Goal: Task Accomplishment & Management: Use online tool/utility

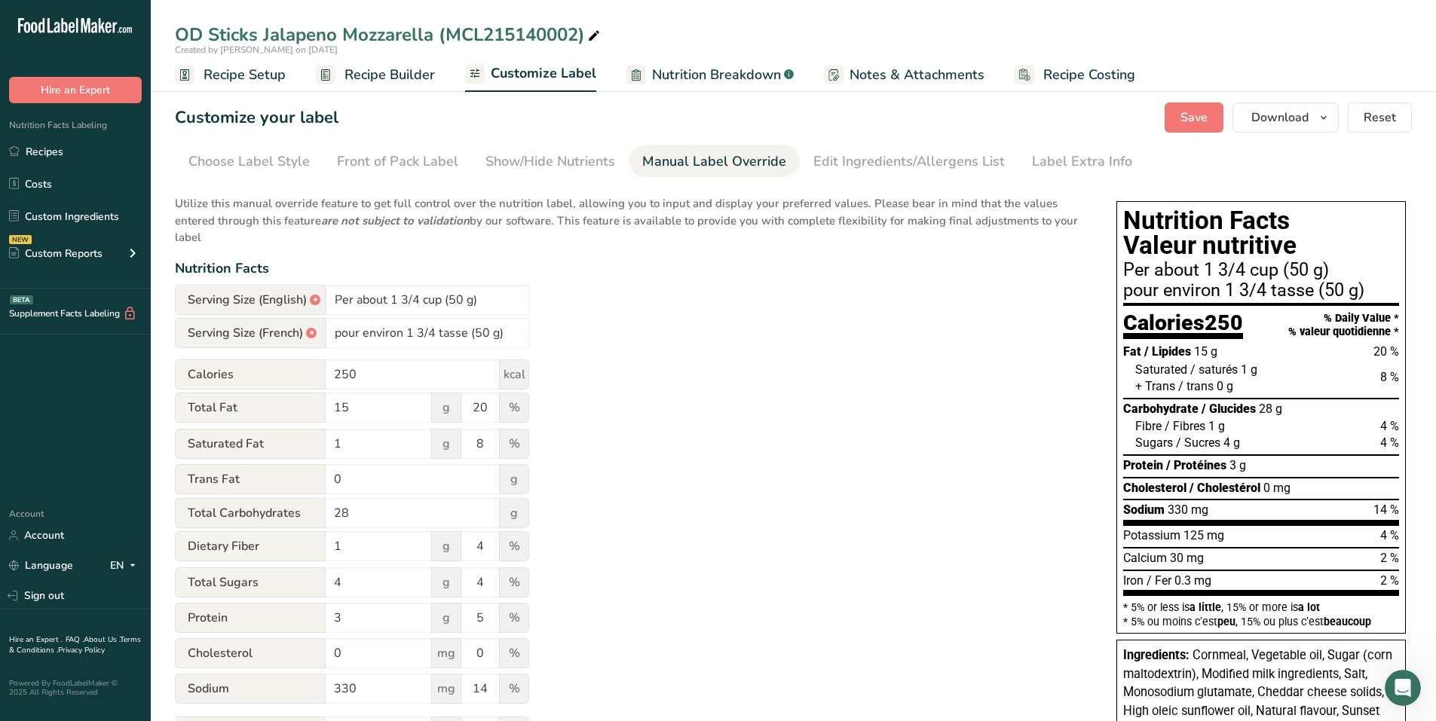
click at [394, 78] on span "Recipe Builder" at bounding box center [389, 75] width 90 height 20
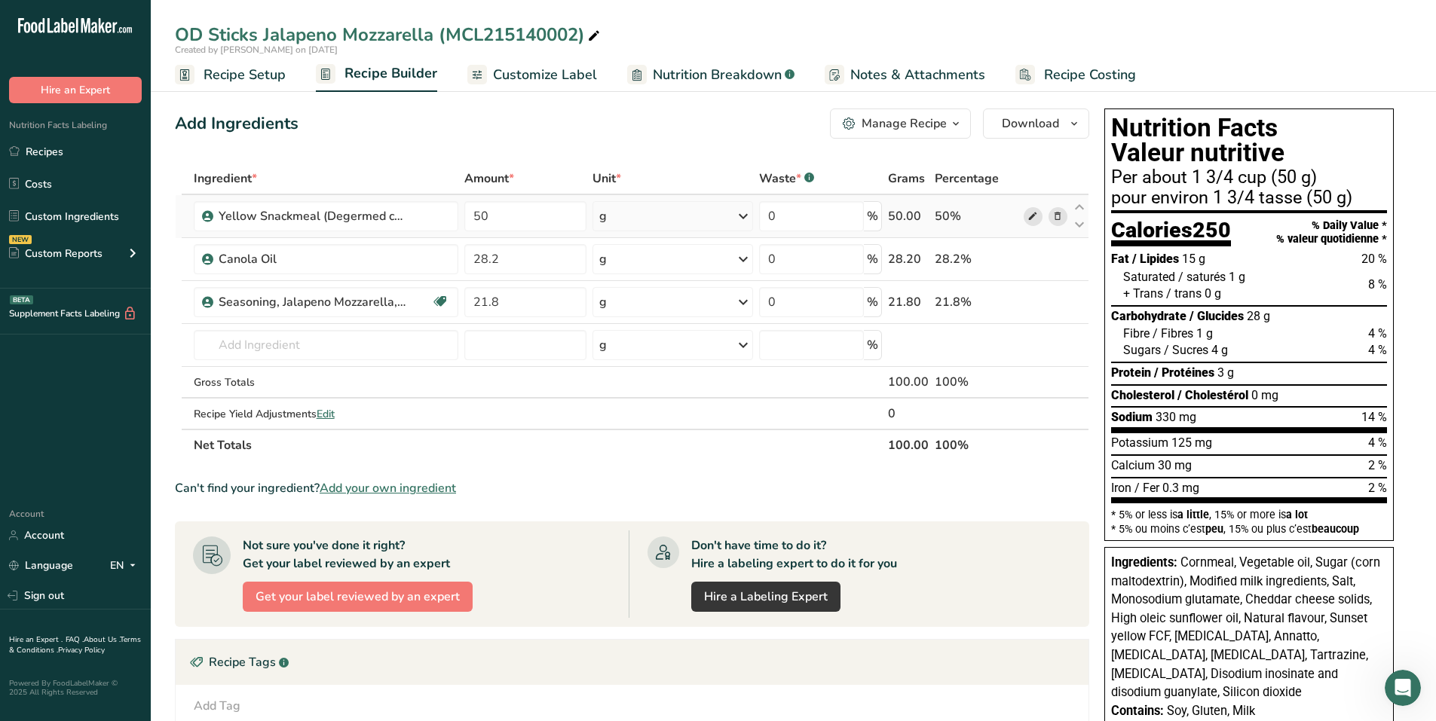
click at [1032, 215] on icon at bounding box center [1032, 217] width 11 height 16
click at [531, 84] on span "Customize Label" at bounding box center [545, 75] width 104 height 20
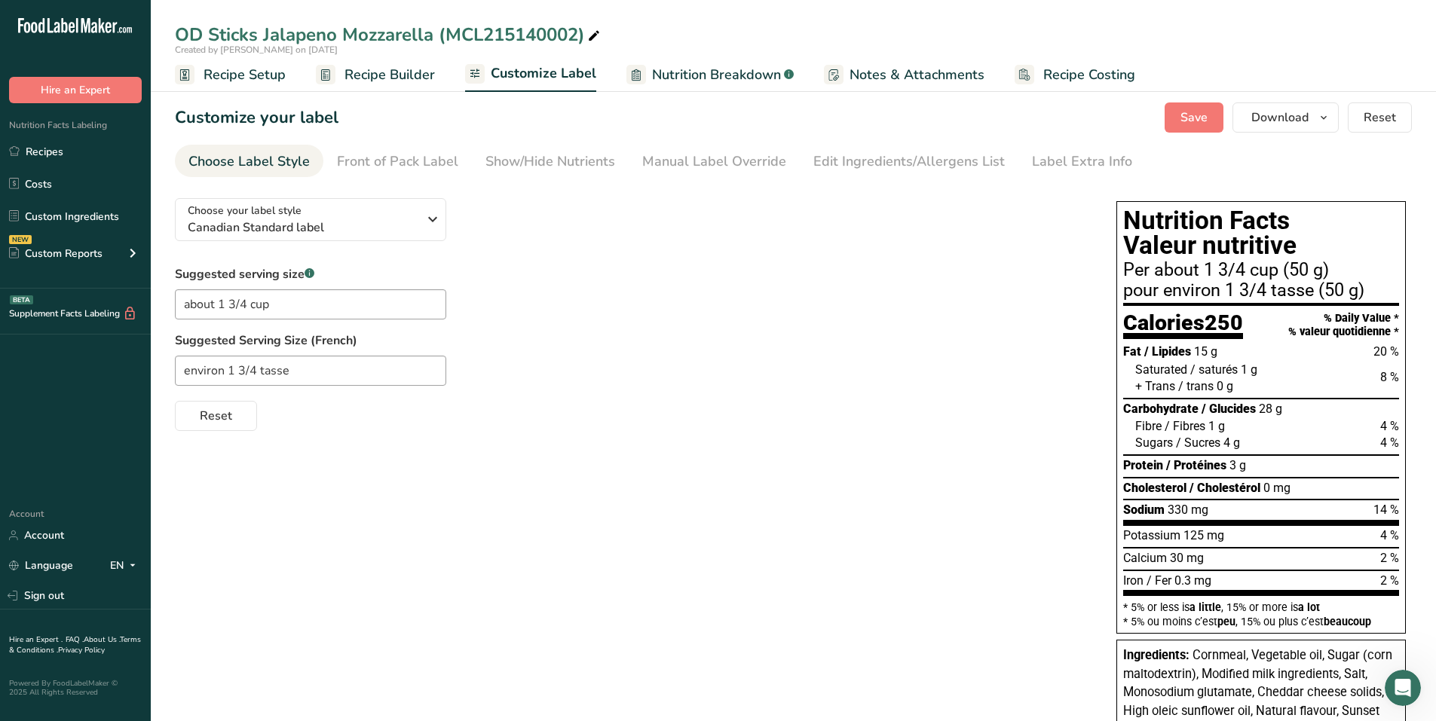
click at [378, 65] on span "Recipe Builder" at bounding box center [389, 75] width 90 height 20
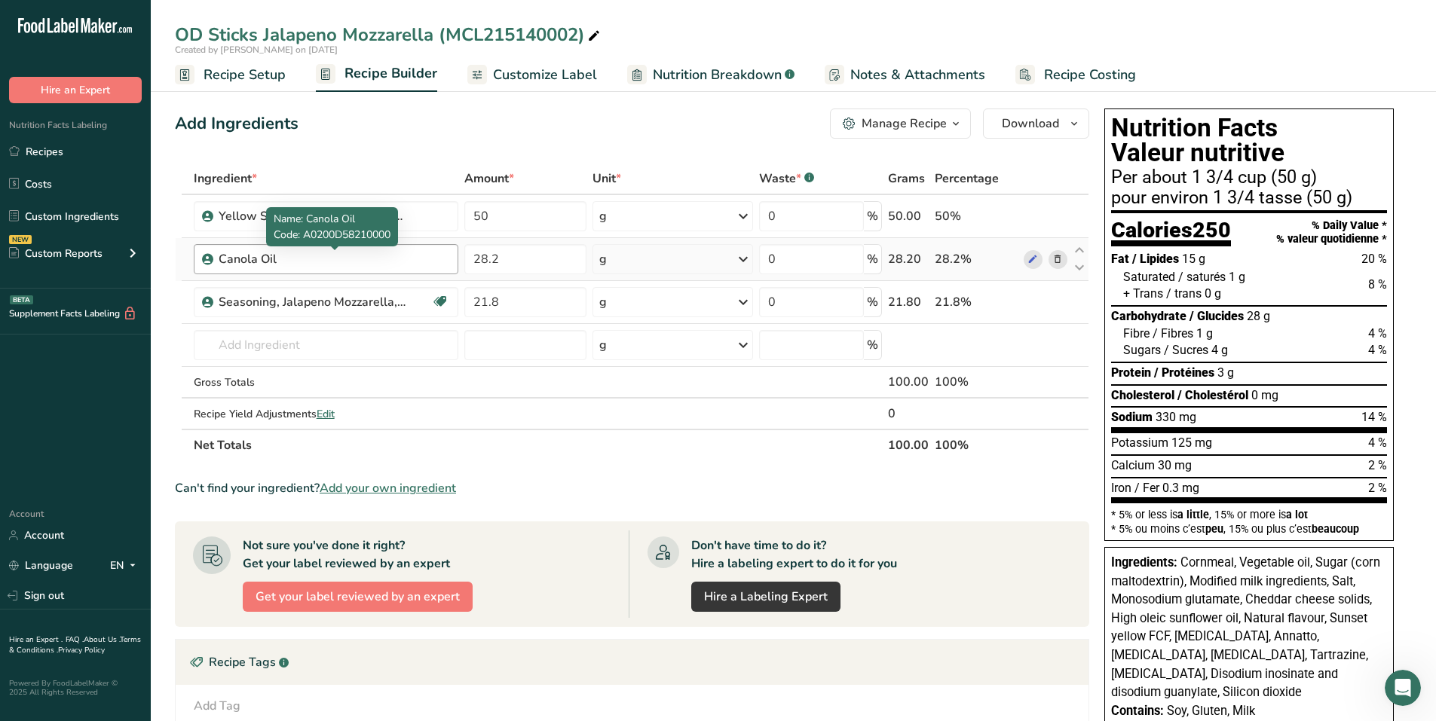
click at [269, 262] on div "Canola Oil" at bounding box center [313, 259] width 188 height 18
click at [1029, 260] on icon at bounding box center [1032, 260] width 11 height 16
click at [546, 76] on span "Customize Label" at bounding box center [545, 75] width 104 height 20
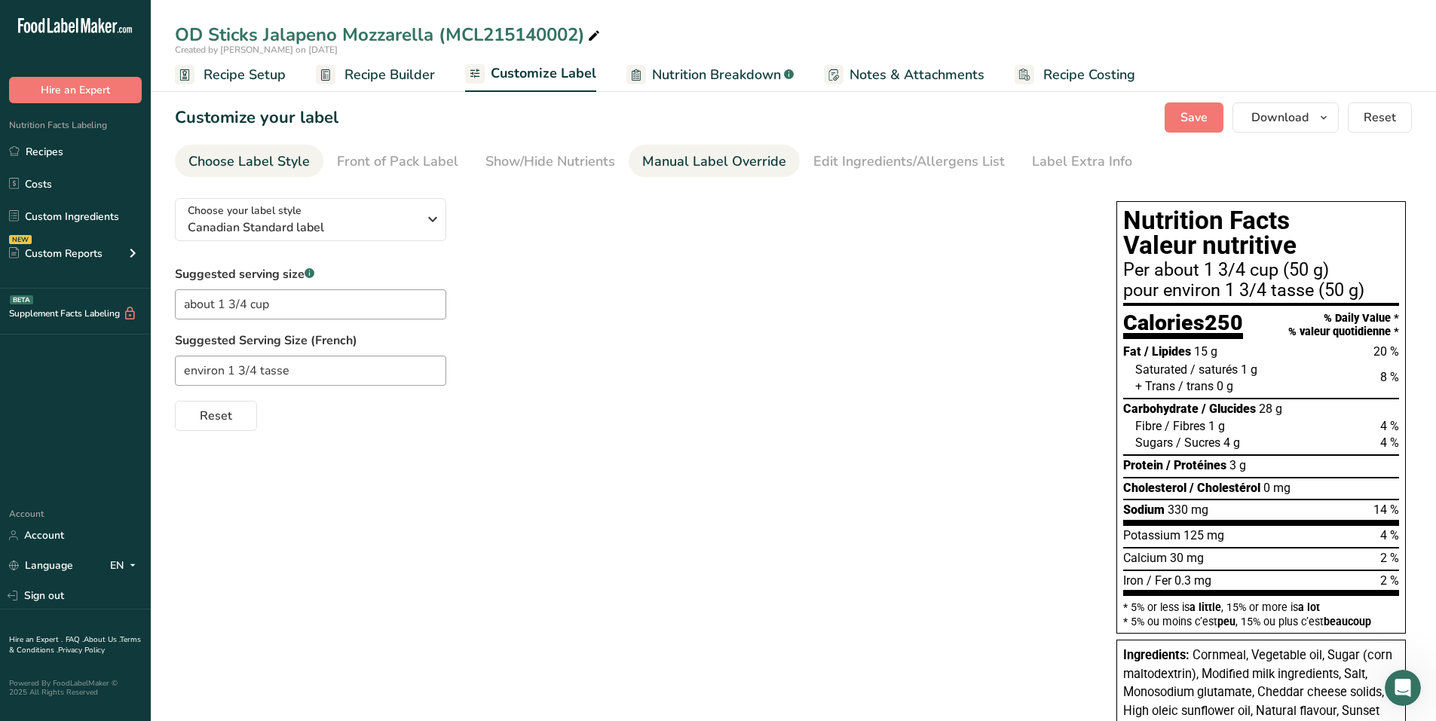
click at [714, 161] on div "Manual Label Override" at bounding box center [714, 162] width 144 height 20
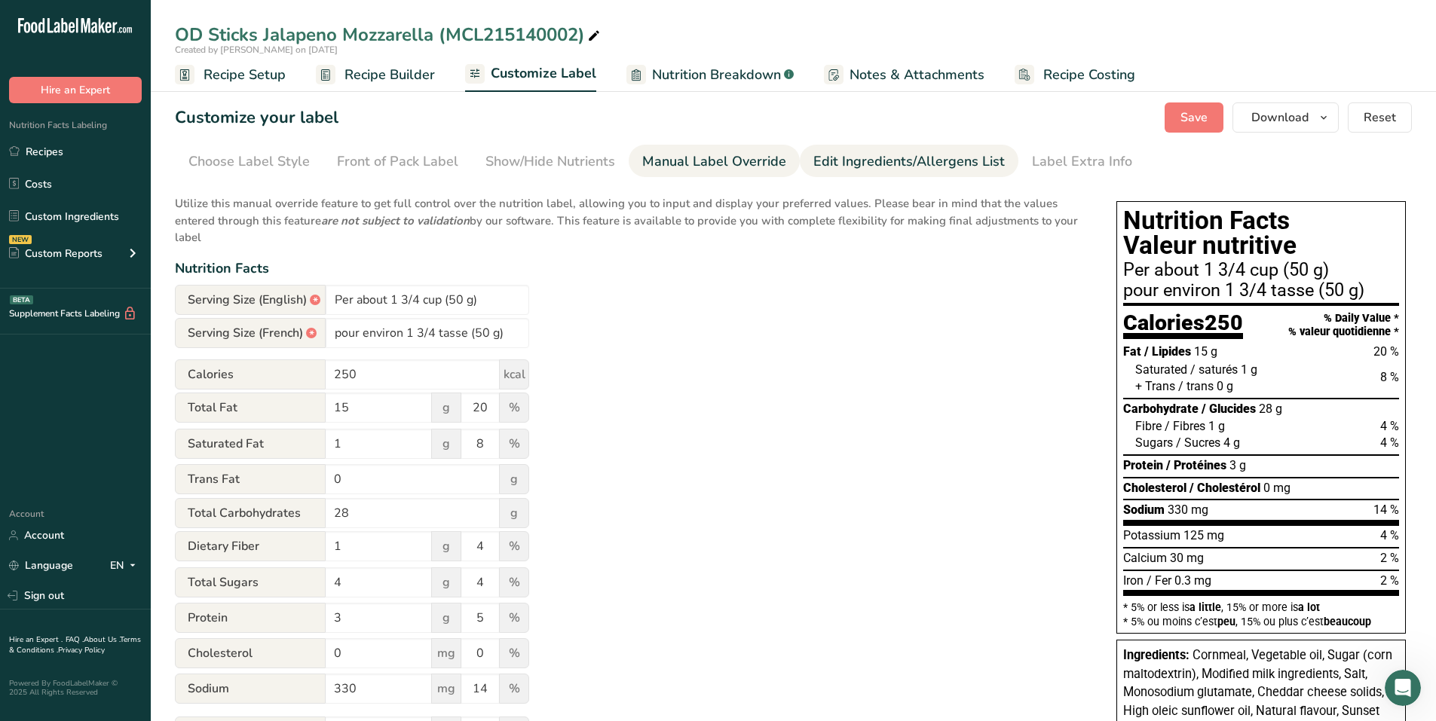
click at [903, 163] on div "Edit Ingredients/Allergens List" at bounding box center [908, 162] width 191 height 20
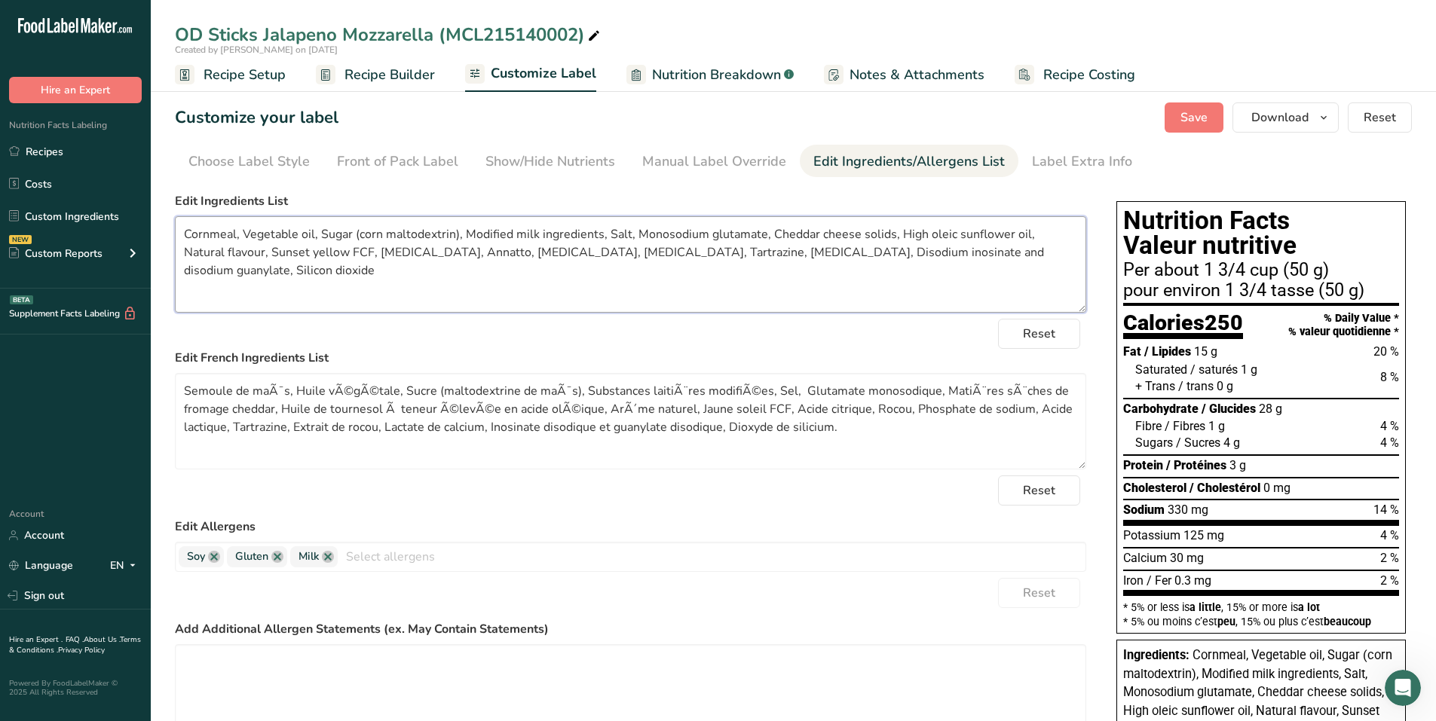
drag, startPoint x: 339, startPoint y: 285, endPoint x: 217, endPoint y: 260, distance: 124.6
click at [156, 229] on section "Customize your label Save Download Choose what to show on your downloaded label…" at bounding box center [793, 572] width 1285 height 988
click at [252, 277] on textarea "Cornmeal, Vegetable oil, Sugar (corn maltodextrin), Modified milk ingredients, …" at bounding box center [630, 264] width 911 height 96
drag, startPoint x: 350, startPoint y: 289, endPoint x: 178, endPoint y: 227, distance: 182.6
click at [178, 227] on textarea "Cornmeal, Vegetable oil, Sugar (corn maltodextrin), Modified milk ingredients, …" at bounding box center [630, 264] width 911 height 96
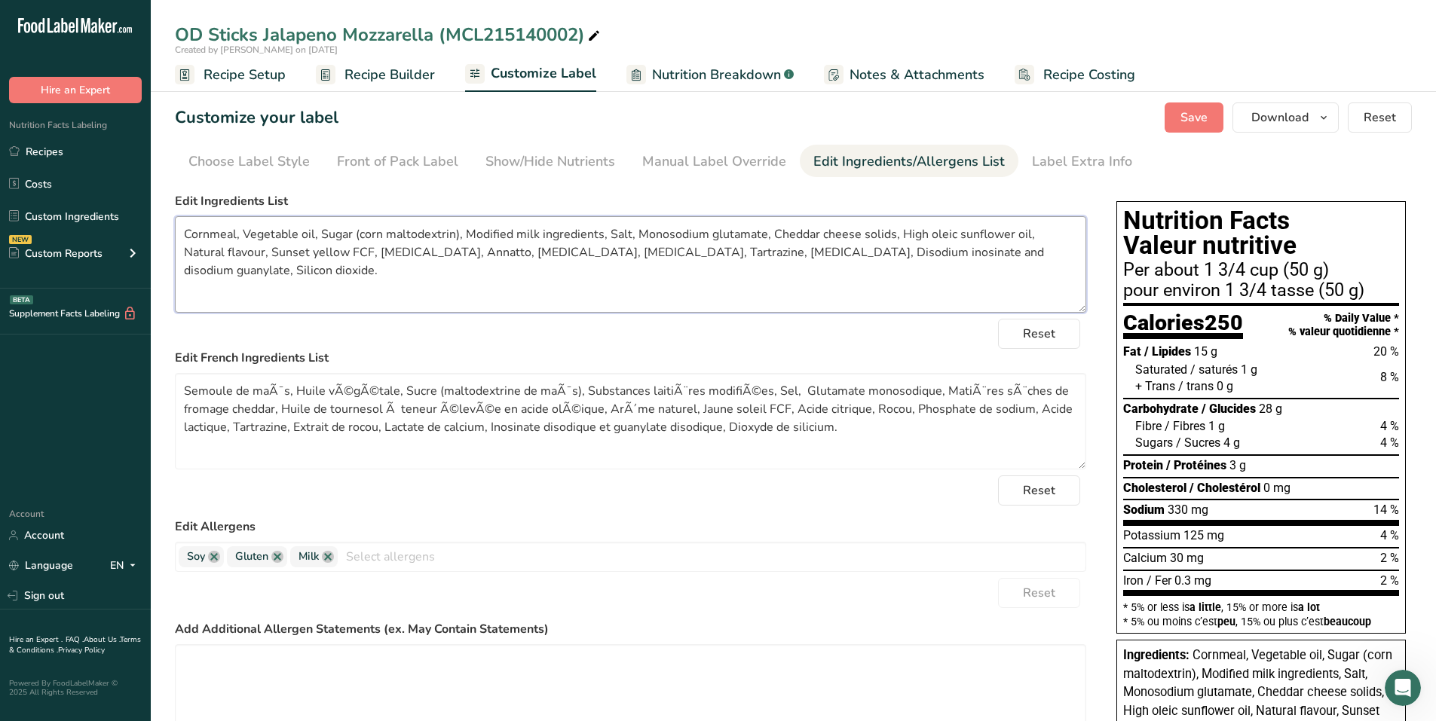
type textarea "Cornmeal, Vegetable oil, Sugar (corn maltodextrin), Modified milk ingredients, …"
click at [390, 74] on span "Recipe Builder" at bounding box center [389, 75] width 90 height 20
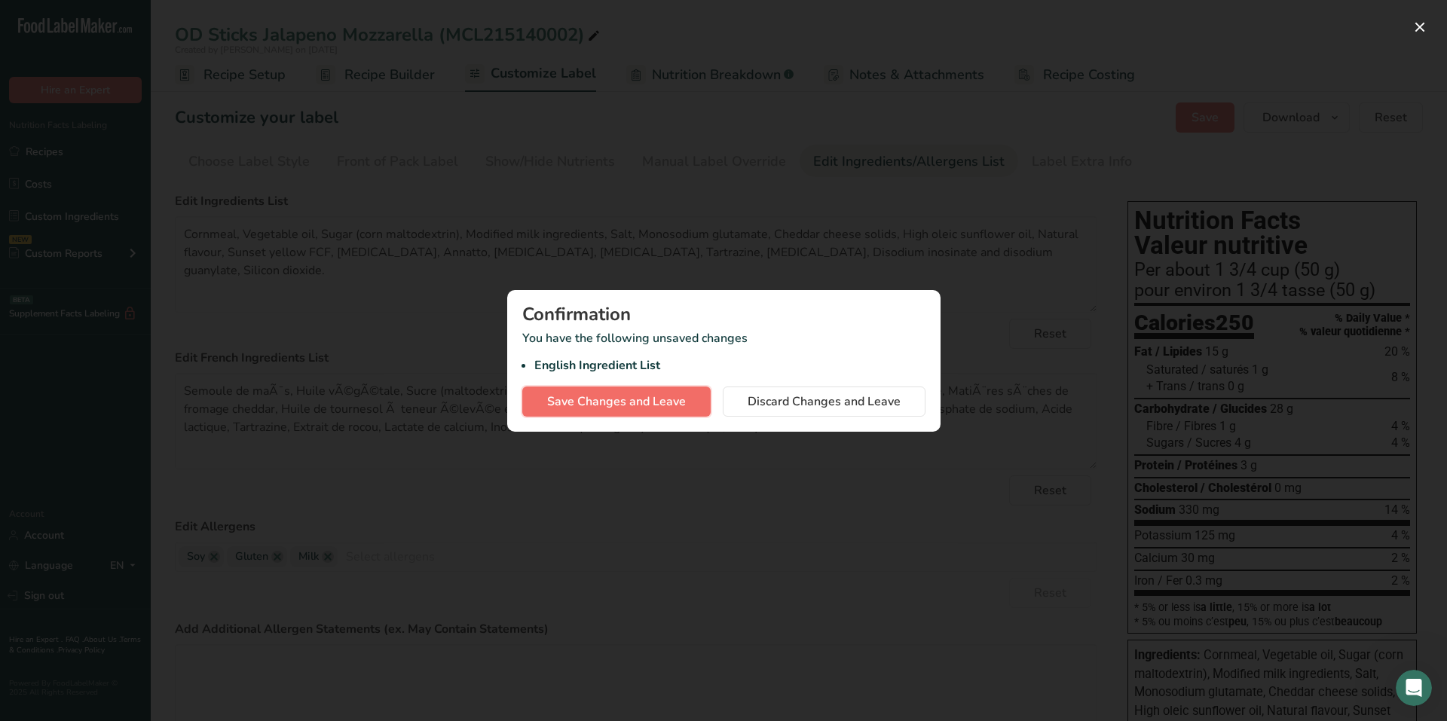
click at [626, 408] on span "Save Changes and Leave" at bounding box center [616, 402] width 139 height 18
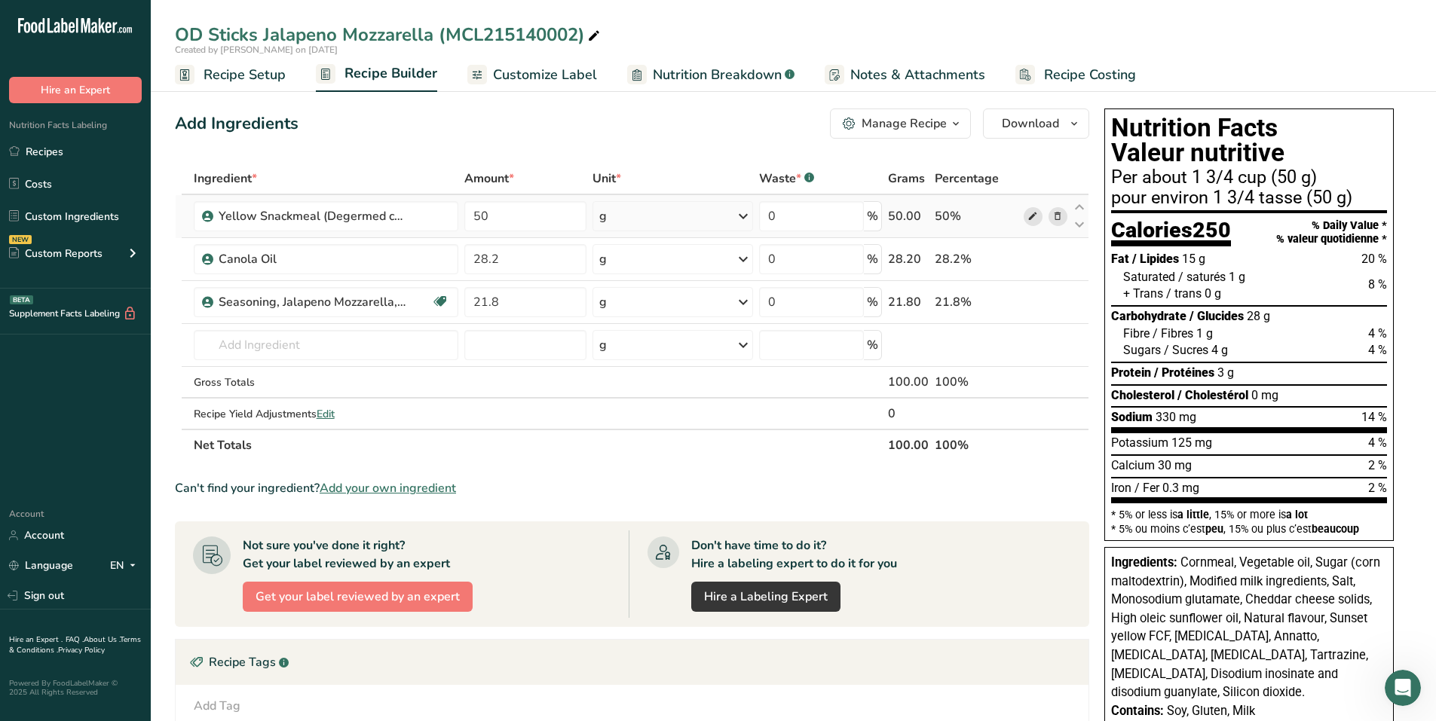
click at [1033, 216] on icon at bounding box center [1032, 217] width 11 height 16
click at [1028, 256] on icon at bounding box center [1032, 260] width 11 height 16
click at [538, 75] on span "Customize Label" at bounding box center [545, 75] width 104 height 20
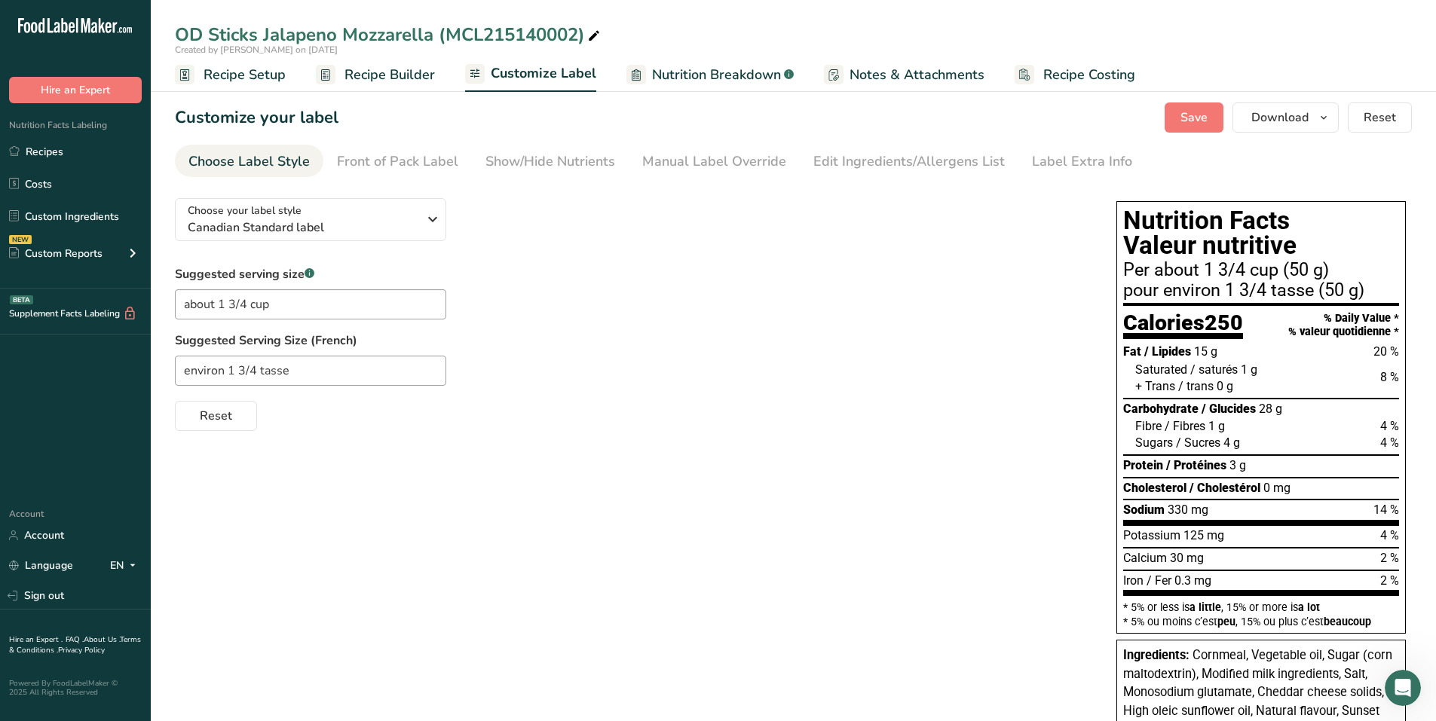
click at [371, 87] on link "Recipe Builder" at bounding box center [375, 75] width 119 height 34
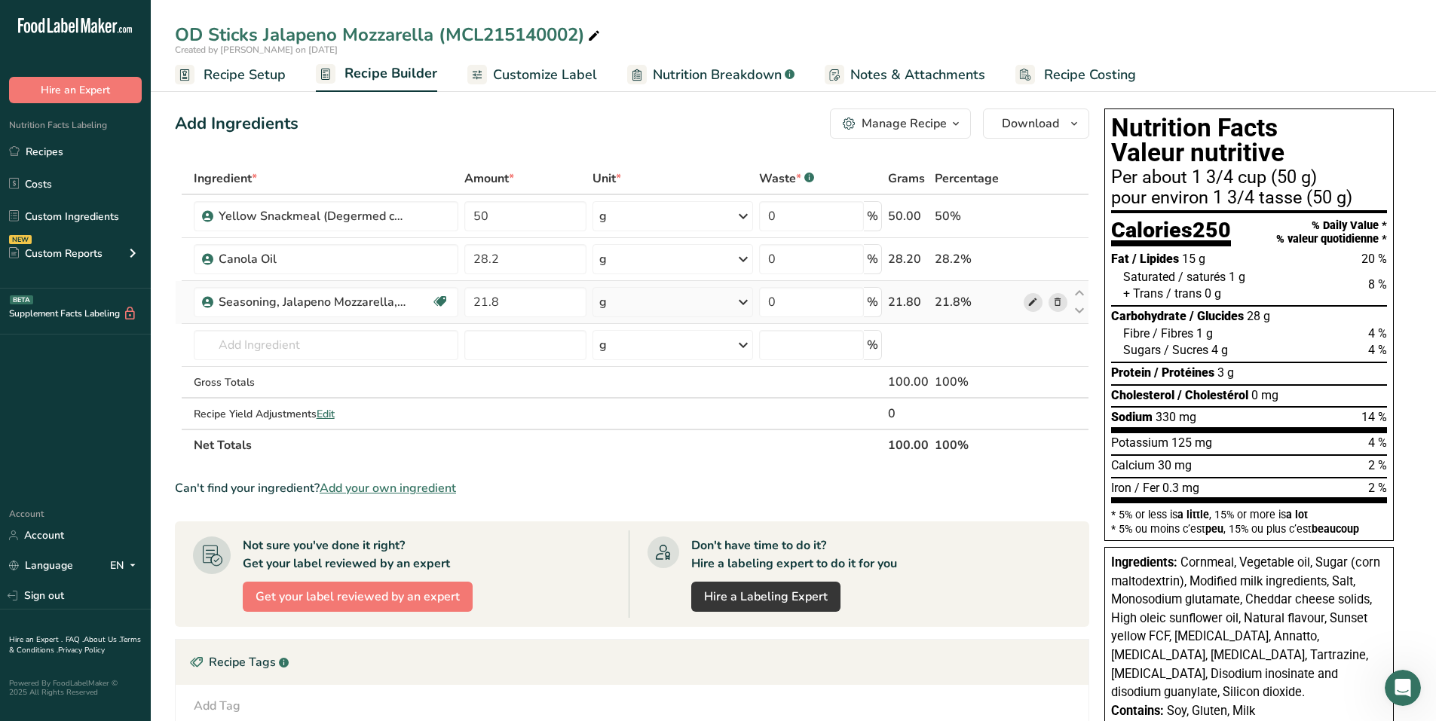
click at [1029, 302] on icon at bounding box center [1032, 303] width 11 height 16
click at [552, 74] on span "Customize Label" at bounding box center [545, 75] width 104 height 20
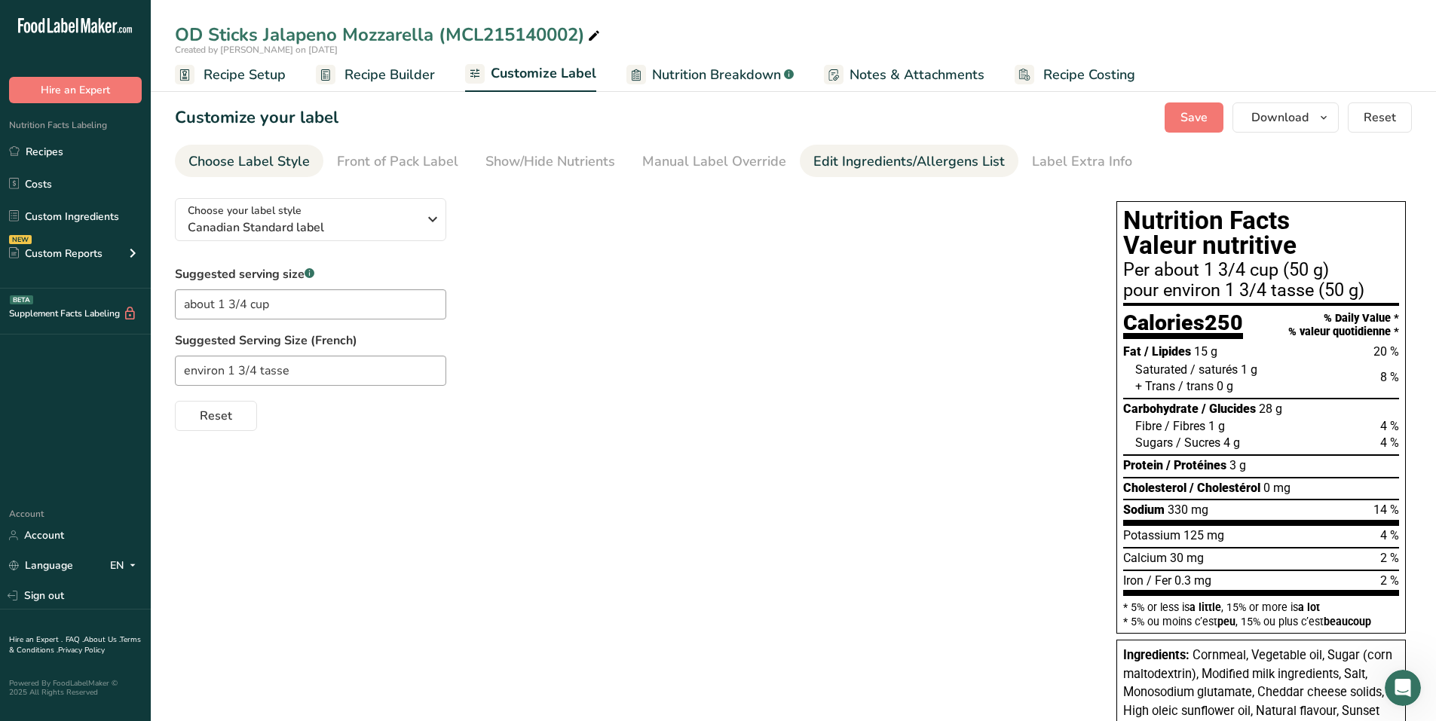
click at [892, 167] on div "Edit Ingredients/Allergens List" at bounding box center [908, 162] width 191 height 20
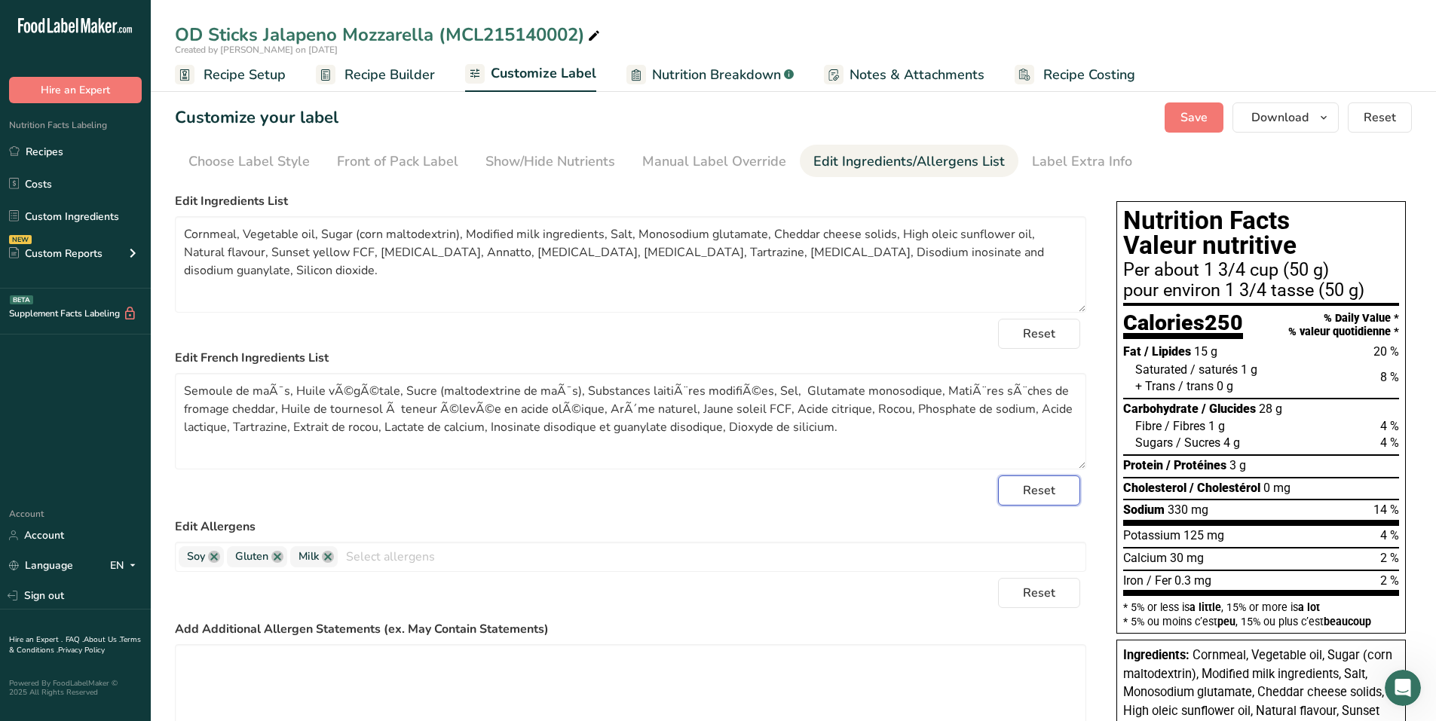
click at [1042, 501] on button "Reset" at bounding box center [1039, 491] width 82 height 30
drag, startPoint x: 416, startPoint y: 388, endPoint x: 62, endPoint y: 393, distance: 354.3
click at [62, 393] on div ".a-20{fill:#fff;} Hire an Expert Nutrition Facts Labeling Recipes Costs Custom …" at bounding box center [718, 542] width 1436 height 1085
click at [281, 392] on textarea "Semoule de maïs), Huile de canola (Huile de canola), Seasoning, Jalapeno Mozzar…" at bounding box center [630, 421] width 911 height 96
drag, startPoint x: 375, startPoint y: 390, endPoint x: 461, endPoint y: 399, distance: 86.4
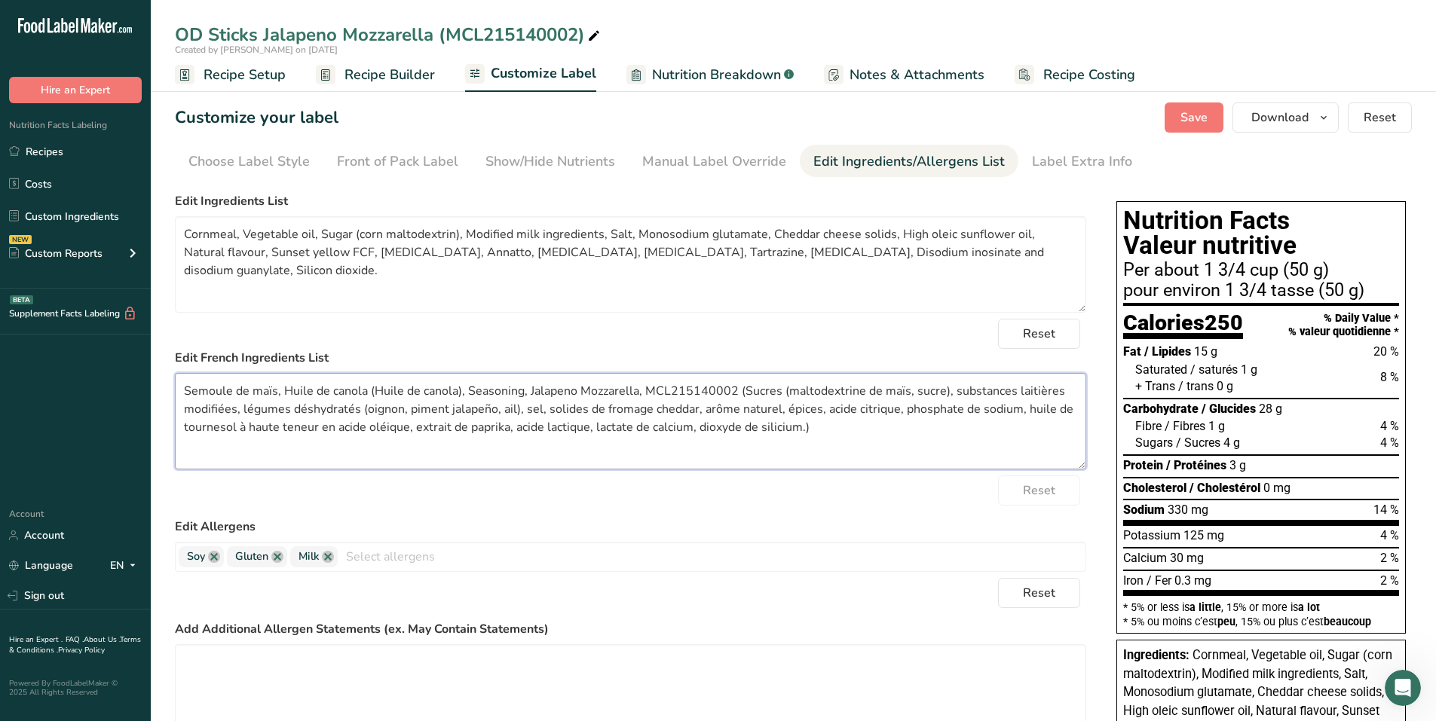
click at [461, 399] on textarea "Semoule de maïs, Huile de canola (Huile de canola), Seasoning, Jalapeno Mozzare…" at bounding box center [630, 421] width 911 height 96
drag, startPoint x: 373, startPoint y: 391, endPoint x: 647, endPoint y: 391, distance: 273.6
click at [647, 391] on textarea "Semoule de maïs, Huile de canola, Seasoning, Jalapeno Mozzarella, MCL215140002 …" at bounding box center [630, 421] width 911 height 96
click at [583, 390] on textarea "Semoule de maïs, Huile de canola, Sucres (maltodextrine de maïs, sucre), substa…" at bounding box center [630, 421] width 911 height 96
click at [750, 392] on textarea "Semoule de maïs, Huile de canola, Sucres (maltodextrine de maïs, sucre), Substa…" at bounding box center [630, 421] width 911 height 96
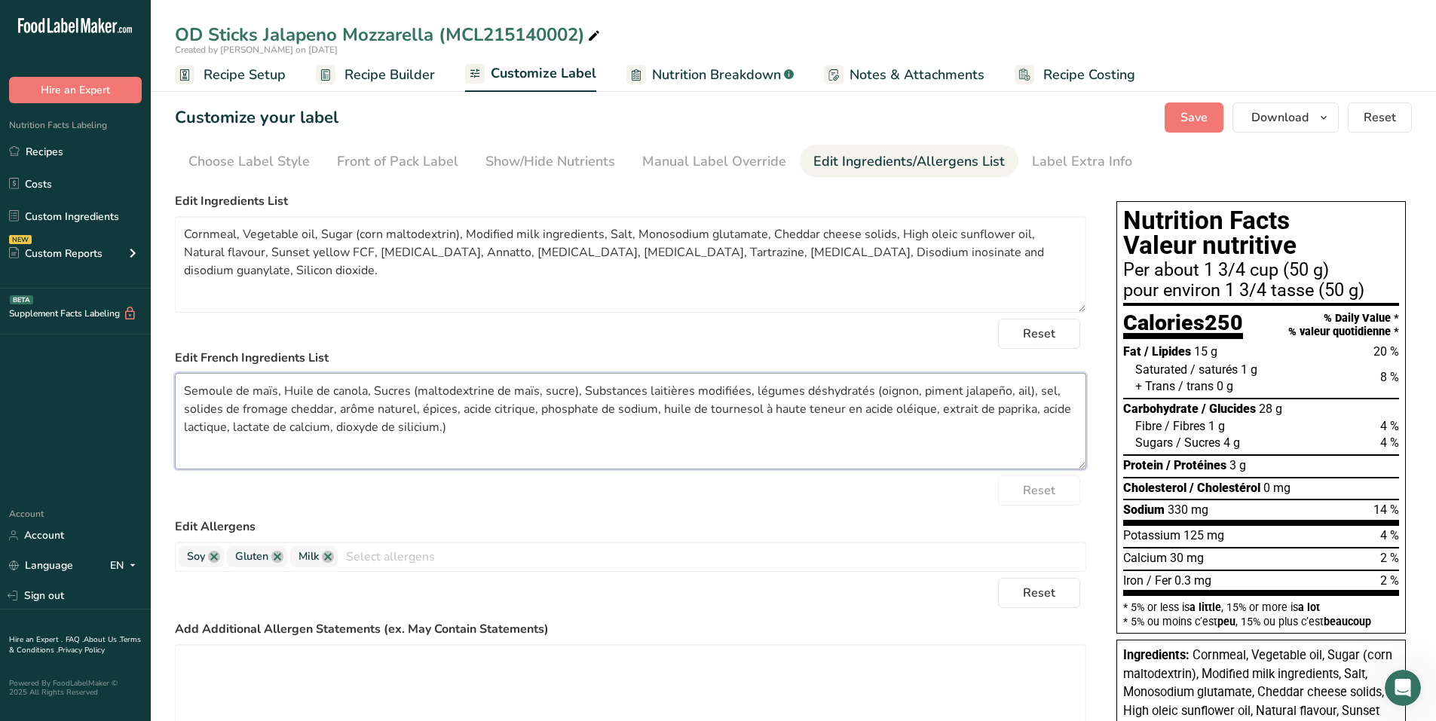
click at [750, 392] on textarea "Semoule de maïs, Huile de canola, Sucres (maltodextrine de maïs, sucre), Substa…" at bounding box center [630, 421] width 911 height 96
type textarea "Semoule de maïs, Huile de canola, Sucres (maltodextrine de maïs, sucre), Substa…"
click at [1044, 323] on button "Reset" at bounding box center [1039, 334] width 82 height 30
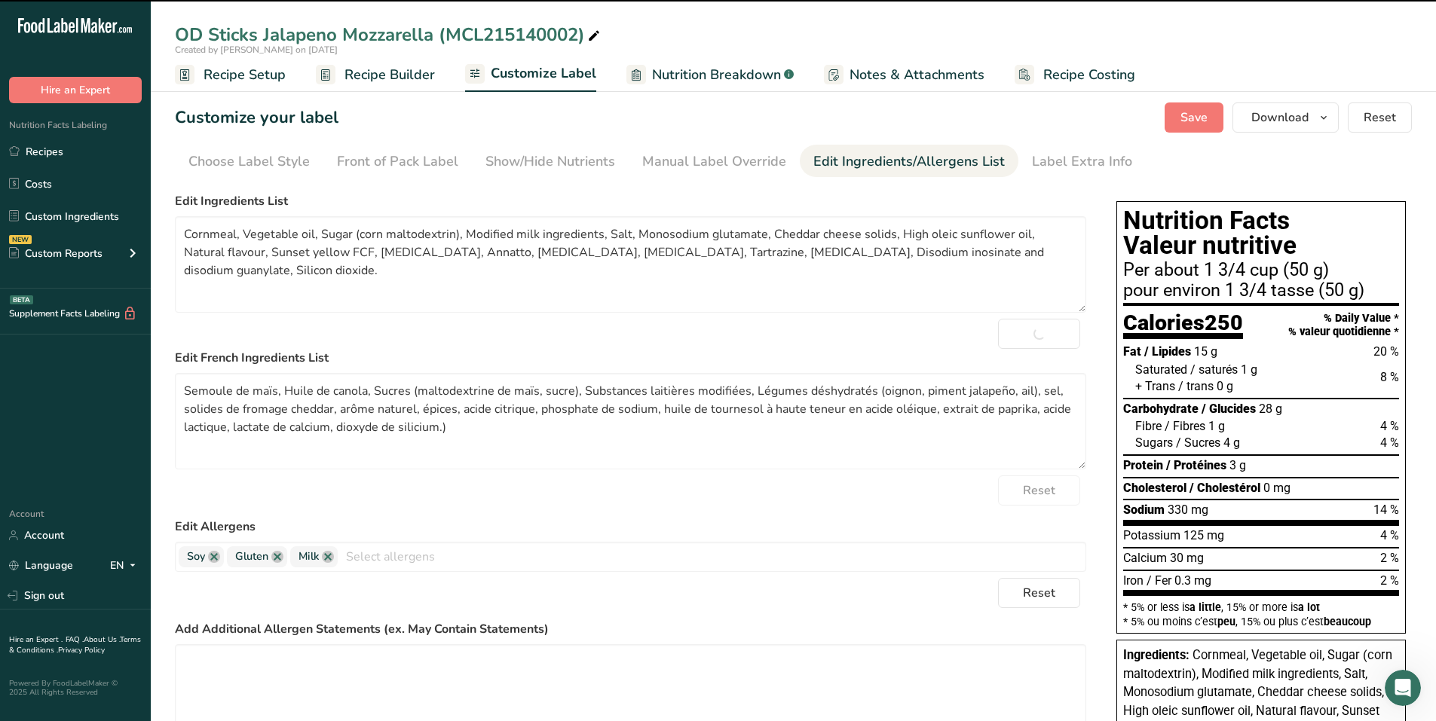
type textarea "Yellow Snackmeal (Degermed corn meal) (Cornmeal), Canola Oil (Canola oil), Seas…"
type textarea "Yellow Snackmeal (Degermed corn meal) (Semoule de maïs), Huile de canola (Huile…"
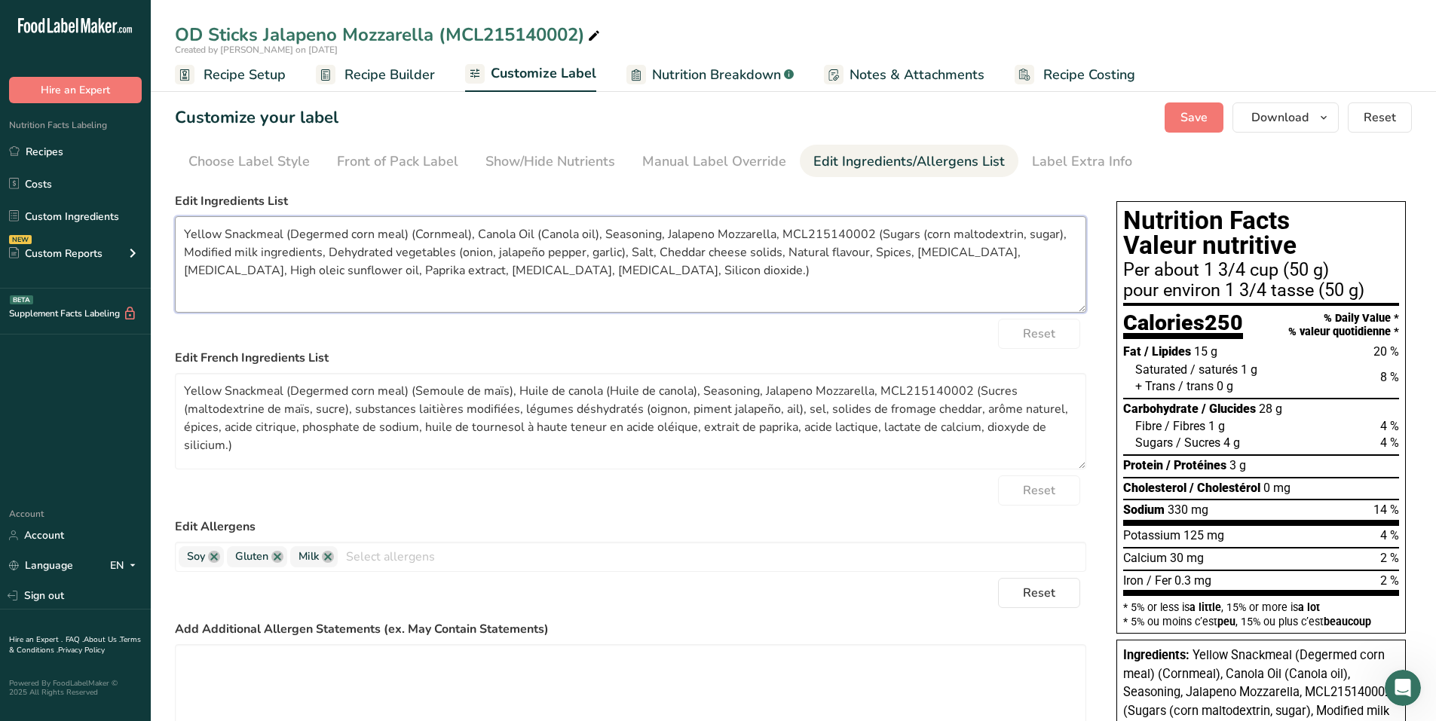
drag, startPoint x: 181, startPoint y: 237, endPoint x: 413, endPoint y: 243, distance: 232.2
click at [413, 243] on textarea "Yellow Snackmeal (Degermed corn meal) (Cornmeal), Canola Oil (Canola oil), Seas…" at bounding box center [630, 264] width 911 height 96
click at [239, 235] on textarea "Cornmeal), Canola Oil (Canola oil), Seasoning, Jalapeno Mozzarella, MCL21514000…" at bounding box center [630, 264] width 911 height 96
click at [246, 235] on textarea "Cornmeal, Canola Oil (Canola oil), Seasoning, Jalapeno Mozzarella, MCL215140002…" at bounding box center [630, 264] width 911 height 96
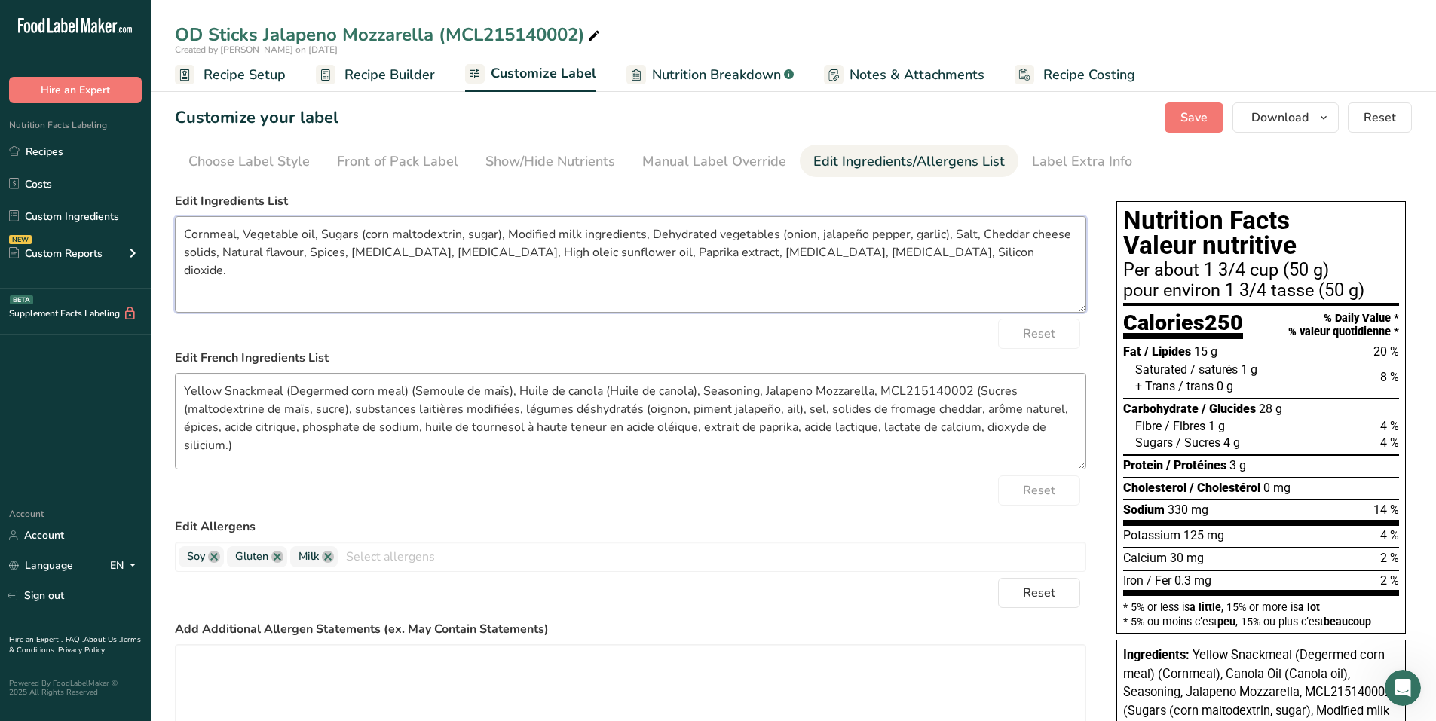
type textarea "Cornmeal, Vegetable oil, Sugars (corn maltodextrin, sugar), Modified milk ingre…"
click at [502, 399] on textarea "Yellow Snackmeal (Degermed corn meal) (Semoule de maïs), Huile de canola (Huile…" at bounding box center [630, 421] width 911 height 96
drag, startPoint x: 413, startPoint y: 390, endPoint x: 148, endPoint y: 390, distance: 264.6
click at [148, 390] on div ".a-20{fill:#fff;} Hire an Expert Nutrition Facts Labeling Recipes Costs Custom …" at bounding box center [718, 561] width 1436 height 1122
click at [277, 393] on textarea "Semoule de maïs), Huile de canola (Huile de canola), Seasoning, Jalapeno Mozzar…" at bounding box center [630, 421] width 911 height 96
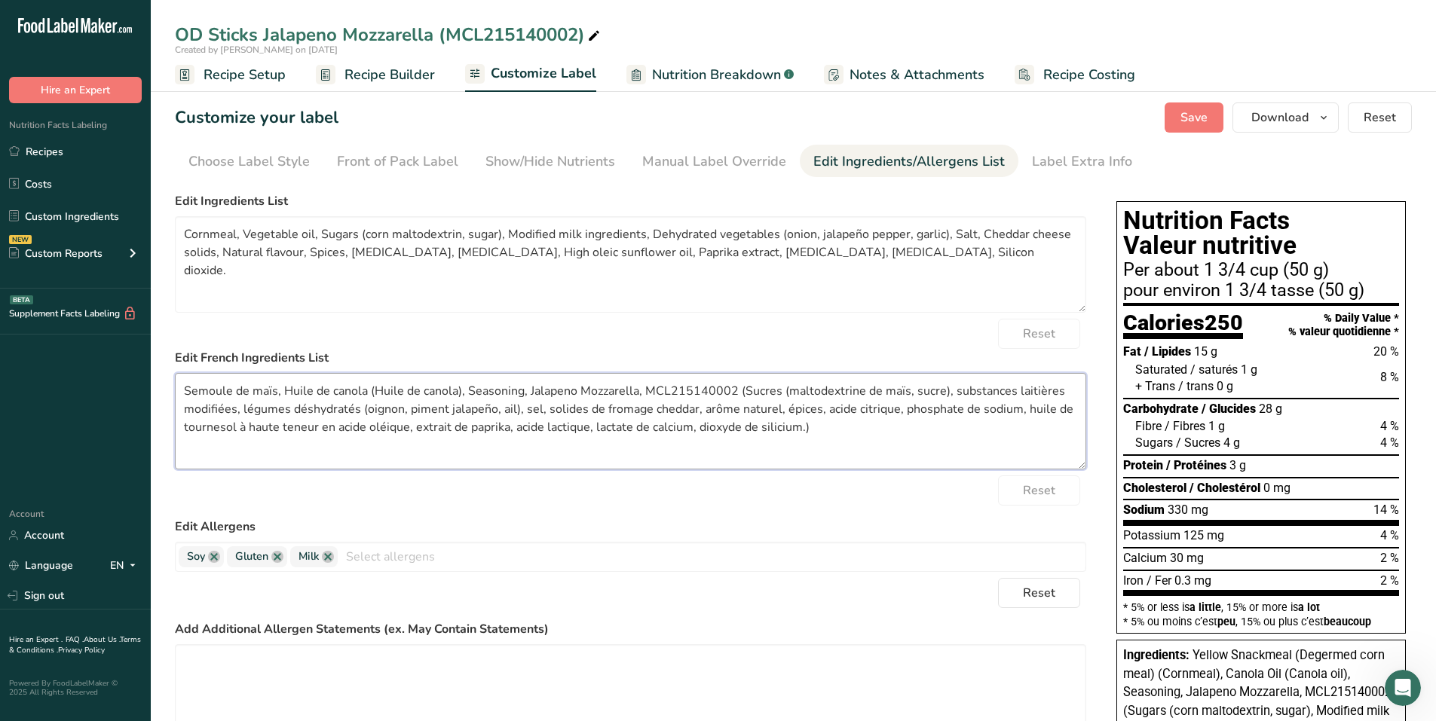
drag, startPoint x: 315, startPoint y: 391, endPoint x: 459, endPoint y: 389, distance: 144.0
click at [459, 389] on textarea "Semoule de maïs, Huile de canola (Huile de canola), Seasoning, Jalapeno Mozzare…" at bounding box center [630, 421] width 911 height 96
paste textarea "végétale"
drag, startPoint x: 366, startPoint y: 390, endPoint x: 641, endPoint y: 377, distance: 275.5
click at [641, 377] on textarea "Semoule de maïs, Huile végétale, Seasoning, Jalapeno Mozzarella, MCL215140002 (…" at bounding box center [630, 421] width 911 height 96
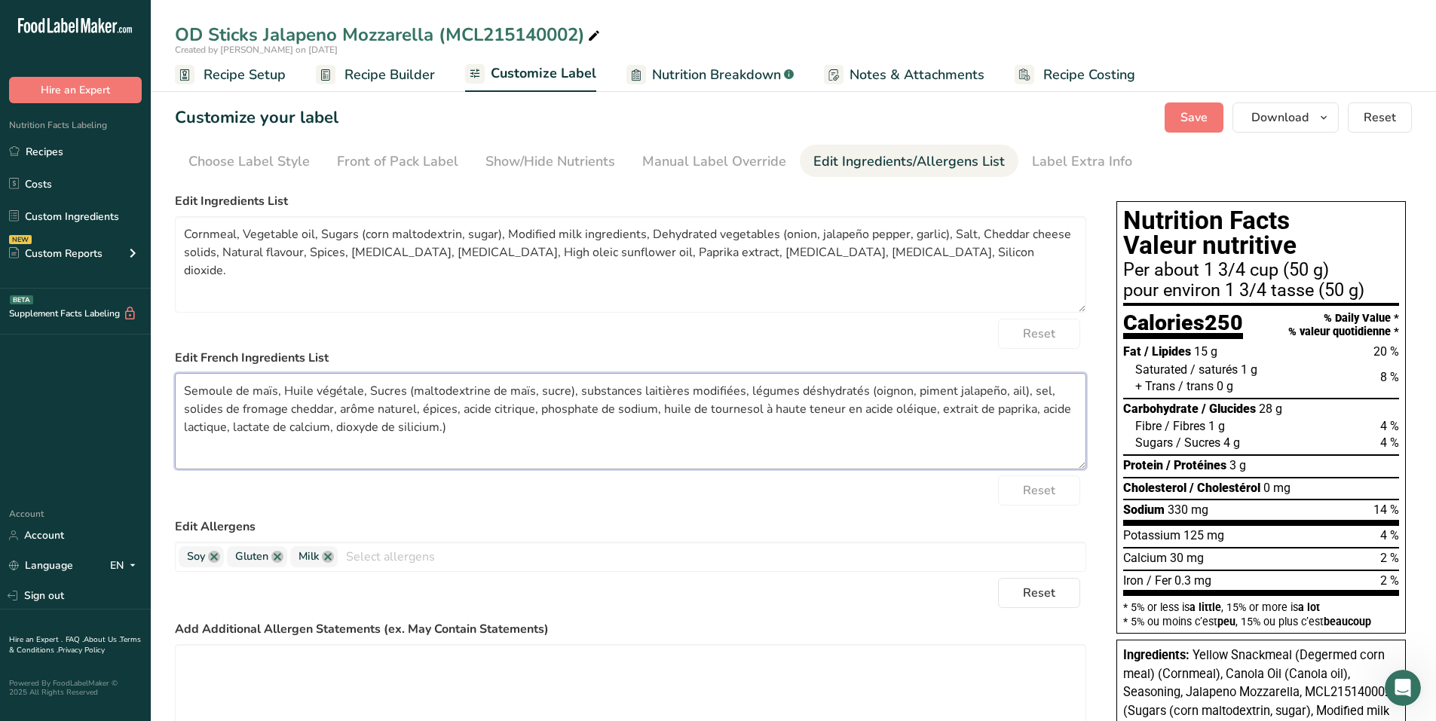
click at [579, 392] on textarea "Semoule de maïs, Huile végétale, Sucres (maltodextrine de maïs, sucre), substan…" at bounding box center [630, 421] width 911 height 96
click at [747, 391] on textarea "Semoule de maïs, Huile végétale, Sucres (maltodextrine de maïs, sucre), Substan…" at bounding box center [630, 421] width 911 height 96
click at [1026, 390] on textarea "Semoule de maïs, Huile végétale, Sucres (maltodextrine de maïs, sucre), Substan…" at bounding box center [630, 421] width 911 height 96
click at [189, 407] on textarea "Semoule de maïs, Huile végétale, Sucres (maltodextrine de maïs, sucre), Substan…" at bounding box center [630, 421] width 911 height 96
click at [189, 406] on textarea "Semoule de maïs, Huile végétale, Sucres (maltodextrine de maïs, sucre), Substan…" at bounding box center [630, 421] width 911 height 96
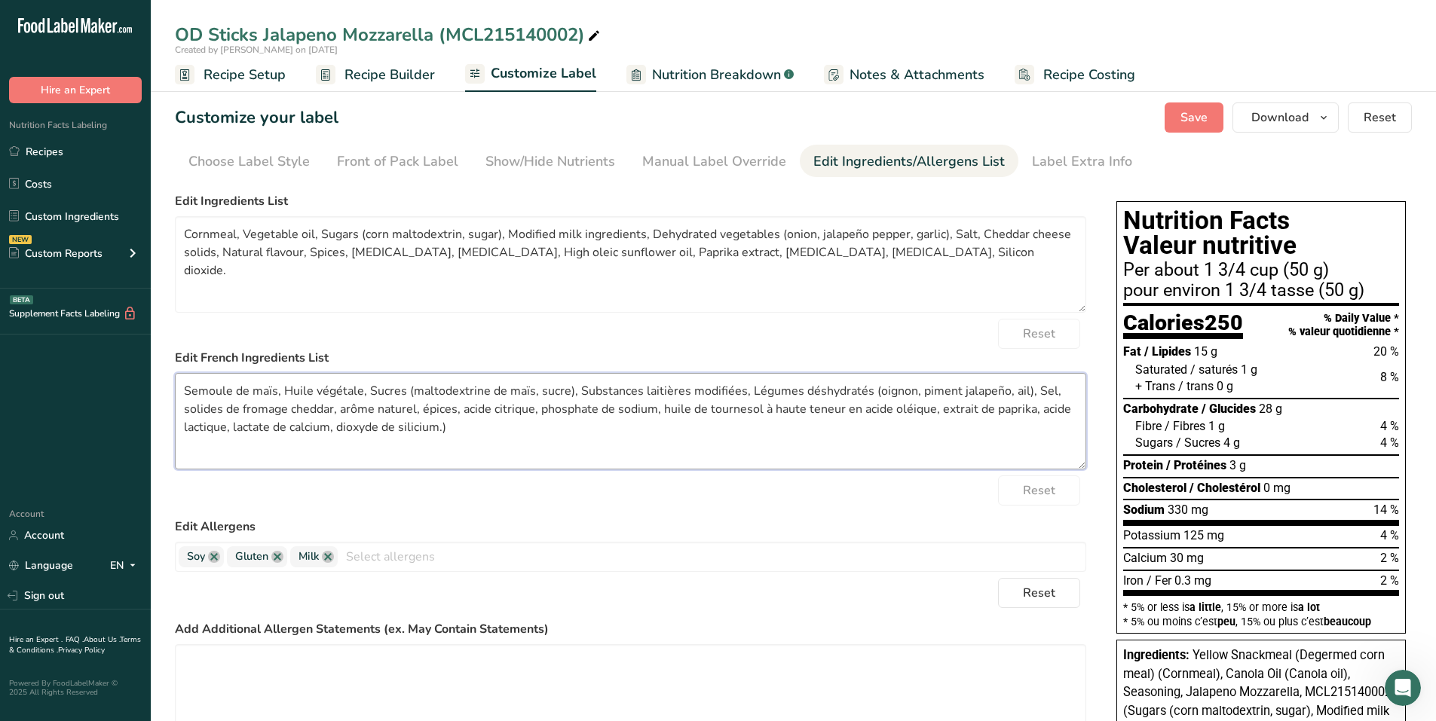
paste textarea "Matières sèches"
click at [393, 408] on textarea "Semoule de maïs, Huile végétale, Sucres (maltodextrine de maïs, sucre), Substan…" at bounding box center [630, 421] width 911 height 96
click at [476, 410] on textarea "Semoule de maïs, Huile végétale, Sucres (maltodextrine de maïs, sucre), Substan…" at bounding box center [630, 421] width 911 height 96
paste textarea
click at [514, 410] on textarea "Semoule de maïs, Huile végétale, Sucres (maltodextrine de maïs, sucre), Substan…" at bounding box center [630, 421] width 911 height 96
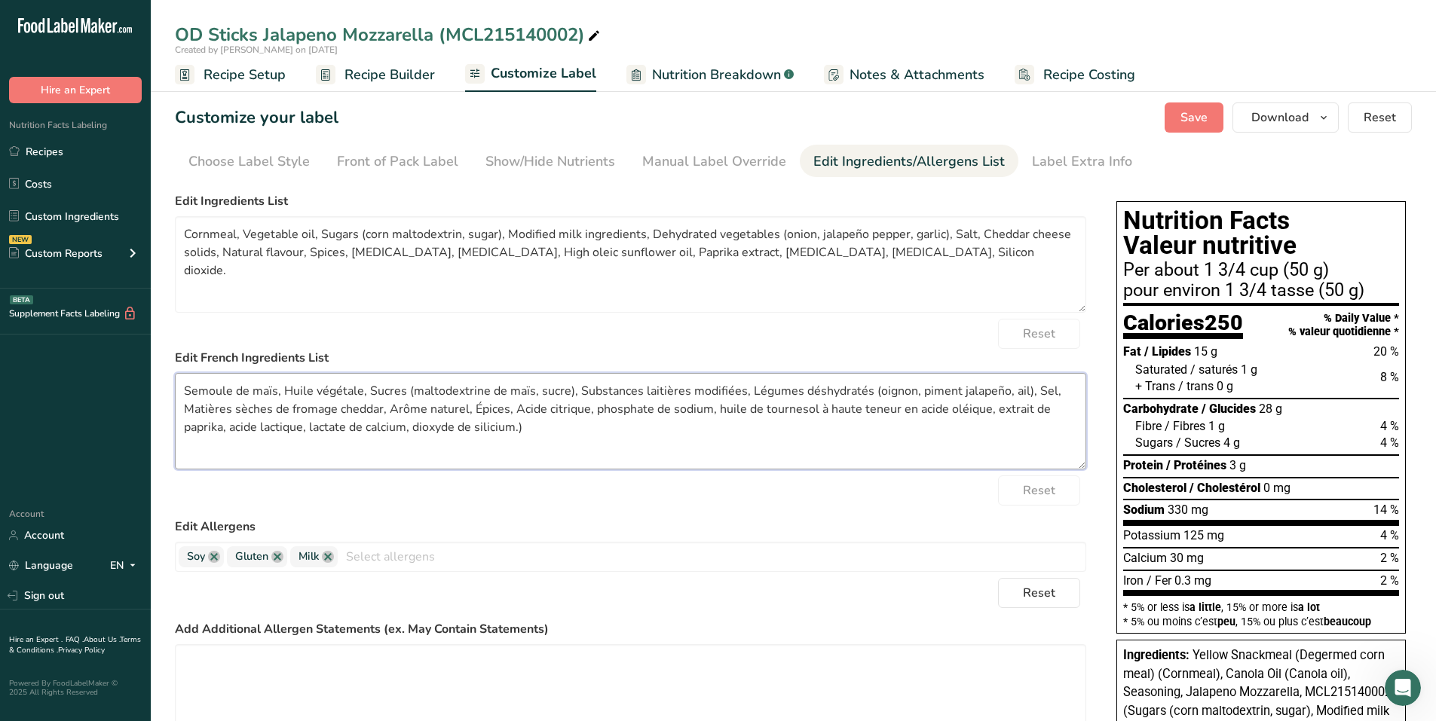
click at [598, 412] on textarea "Semoule de maïs, Huile végétale, Sucres (maltodextrine de maïs, sucre), Substan…" at bounding box center [630, 421] width 911 height 96
click at [719, 406] on textarea "Semoule de maïs, Huile végétale, Sucres (maltodextrine de maïs, sucre), Substan…" at bounding box center [630, 421] width 911 height 96
click at [715, 409] on textarea "Semoule de maïs, Huile végétale, Sucres (maltodextrine de maïs, sucre), Substan…" at bounding box center [630, 421] width 911 height 96
drag, startPoint x: 714, startPoint y: 409, endPoint x: 981, endPoint y: 406, distance: 266.8
click at [981, 406] on textarea "Semoule de maïs, Huile végétale, Sucres (maltodextrine de maïs, sucre), Substan…" at bounding box center [630, 421] width 911 height 96
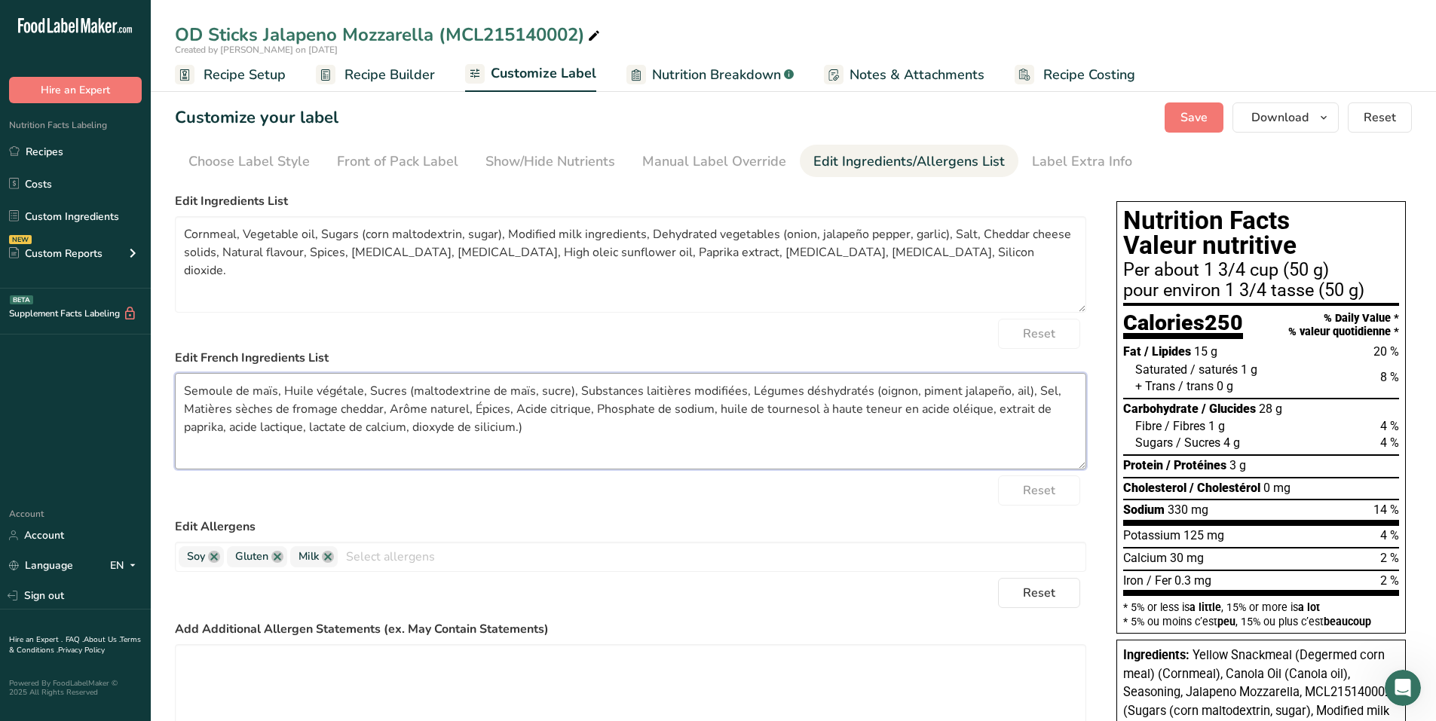
paste textarea "Huile de tournesol à teneur élevée"
click at [996, 407] on textarea "Semoule de maïs, Huile végétale, Sucres (maltodextrine de maïs, sucre), Substan…" at bounding box center [630, 421] width 911 height 96
click at [1000, 407] on textarea "Semoule de maïs, Huile végétale, Sucres (maltodextrine de maïs, sucre), Substan…" at bounding box center [630, 421] width 911 height 96
click at [234, 426] on textarea "Semoule de maïs, Huile végétale, Sucres (maltodextrine de maïs, sucre), Substan…" at bounding box center [630, 421] width 911 height 96
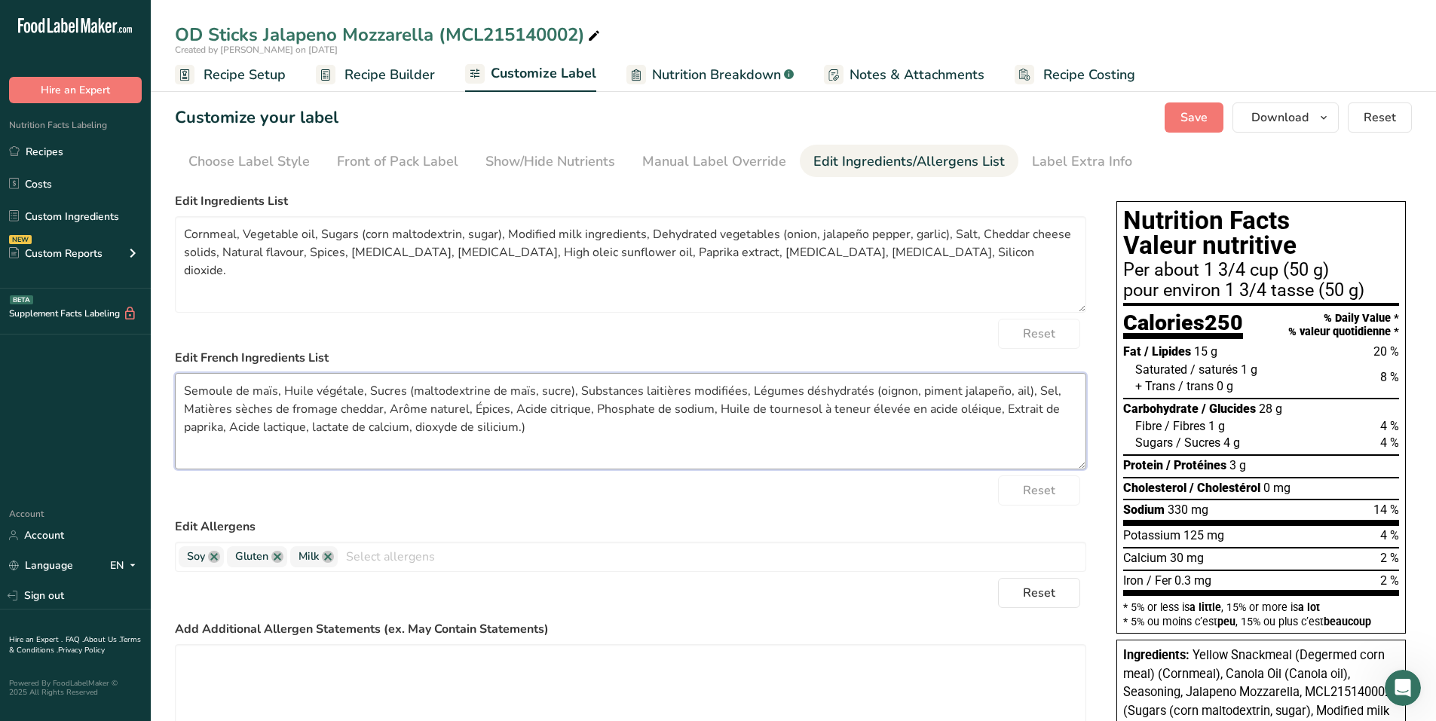
click at [312, 428] on textarea "Semoule de maïs, Huile végétale, Sucres (maltodextrine de maïs, sucre), Substan…" at bounding box center [630, 421] width 911 height 96
click at [425, 432] on textarea "Semoule de maïs, Huile végétale, Sucres (maltodextrine de maïs, sucre), Substan…" at bounding box center [630, 421] width 911 height 96
click at [537, 427] on textarea "Semoule de maïs, Huile végétale, Sucres (maltodextrine de maïs, sucre), Substan…" at bounding box center [630, 421] width 911 height 96
type textarea "Semoule de maïs, Huile végétale, Sucres (maltodextrine de maïs, sucre), Substan…"
click at [979, 249] on textarea "Cornmeal, Vegetable oil, Sugars (corn maltodextrin, sugar), Modified milk ingre…" at bounding box center [630, 264] width 911 height 96
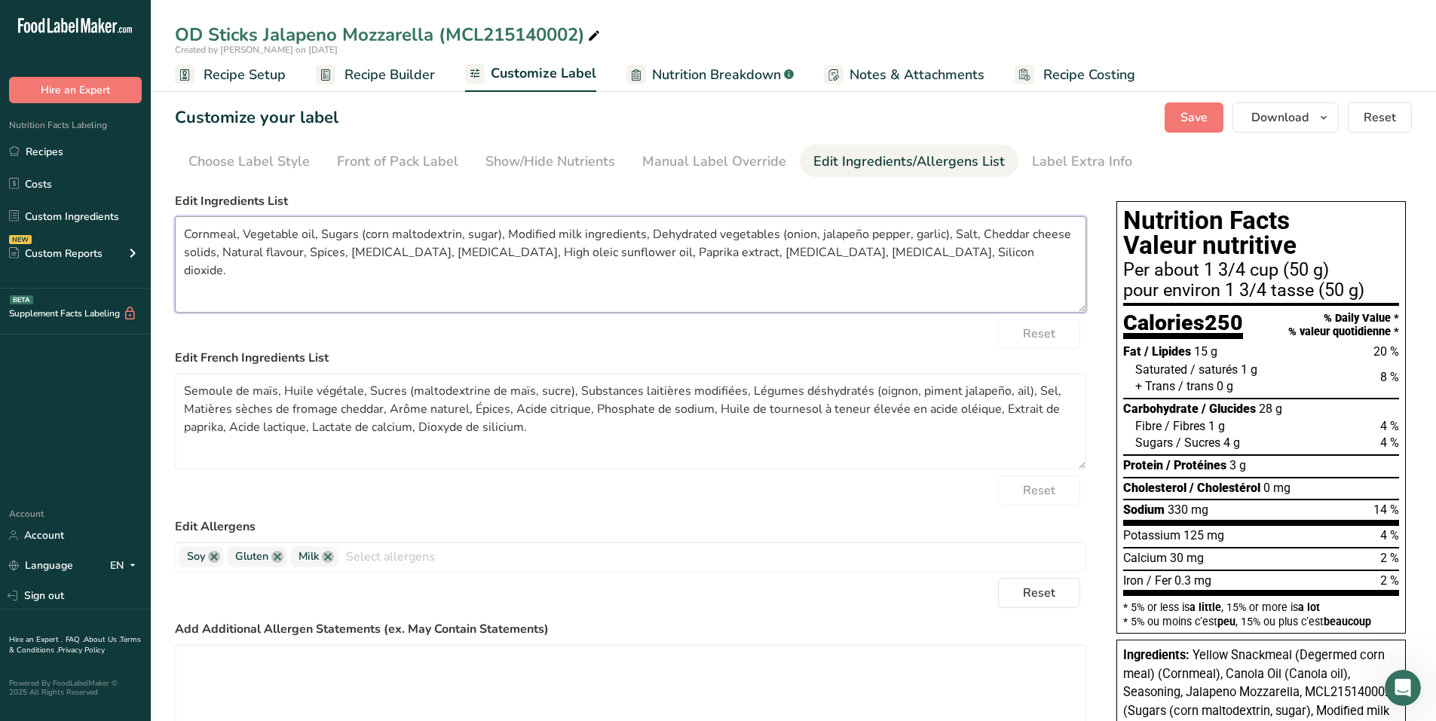
drag, startPoint x: 979, startPoint y: 249, endPoint x: 159, endPoint y: 234, distance: 820.3
click at [159, 234] on section "Customize your label Save Download Choose what to show on your downloaded label…" at bounding box center [793, 600] width 1285 height 1044
drag, startPoint x: 185, startPoint y: 392, endPoint x: 540, endPoint y: 426, distance: 356.6
click at [540, 426] on textarea "Semoule de maïs, Huile végétale, Sucres (maltodextrine de maïs, sucre), Substan…" at bounding box center [630, 421] width 911 height 96
click at [1193, 123] on span "Save" at bounding box center [1193, 118] width 27 height 18
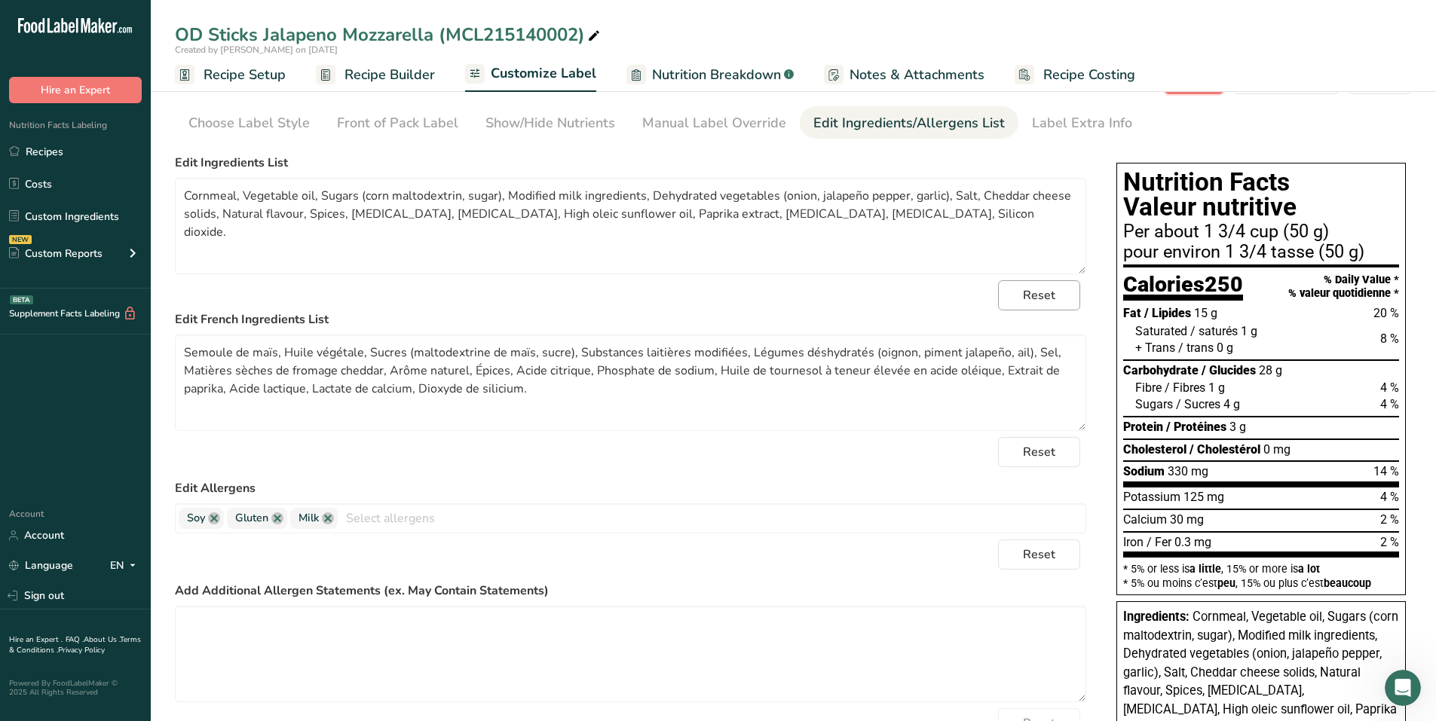
scroll to position [75, 0]
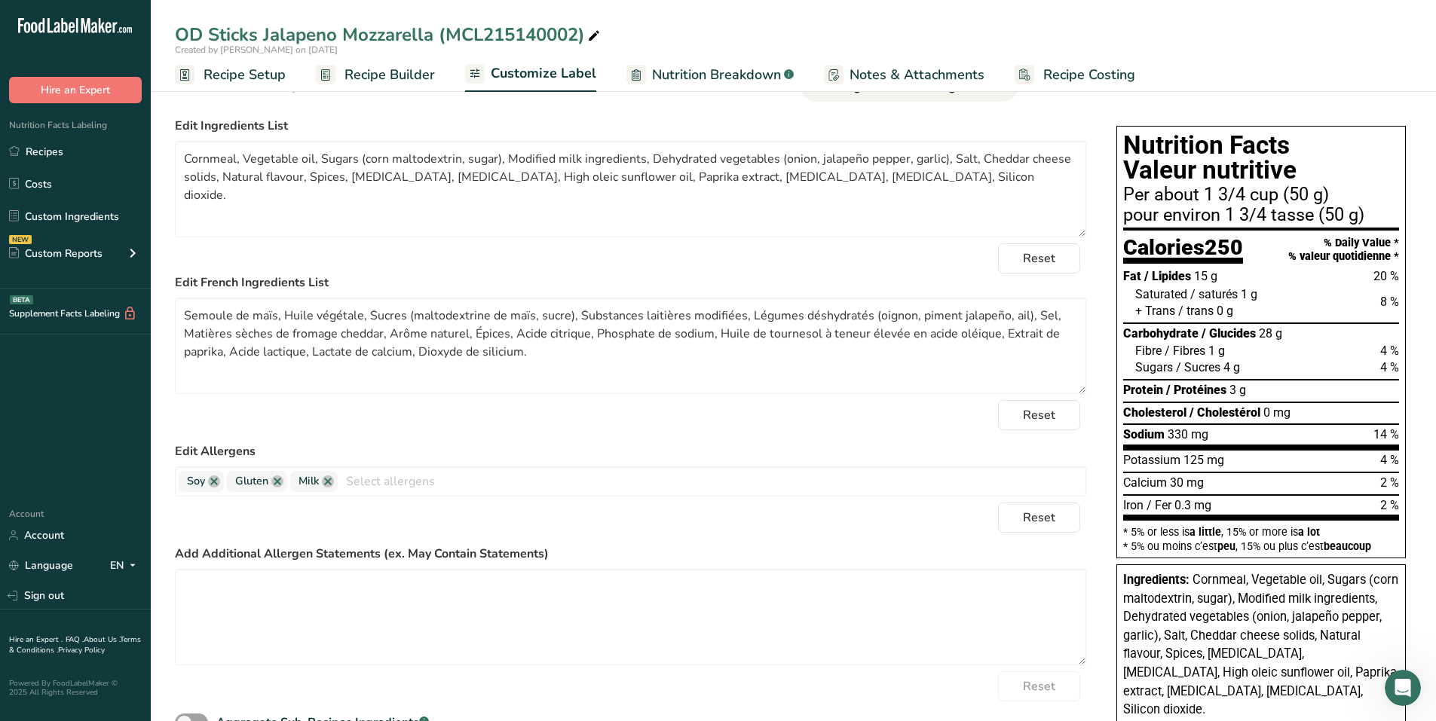
click at [233, 73] on span "Recipe Setup" at bounding box center [245, 75] width 82 height 20
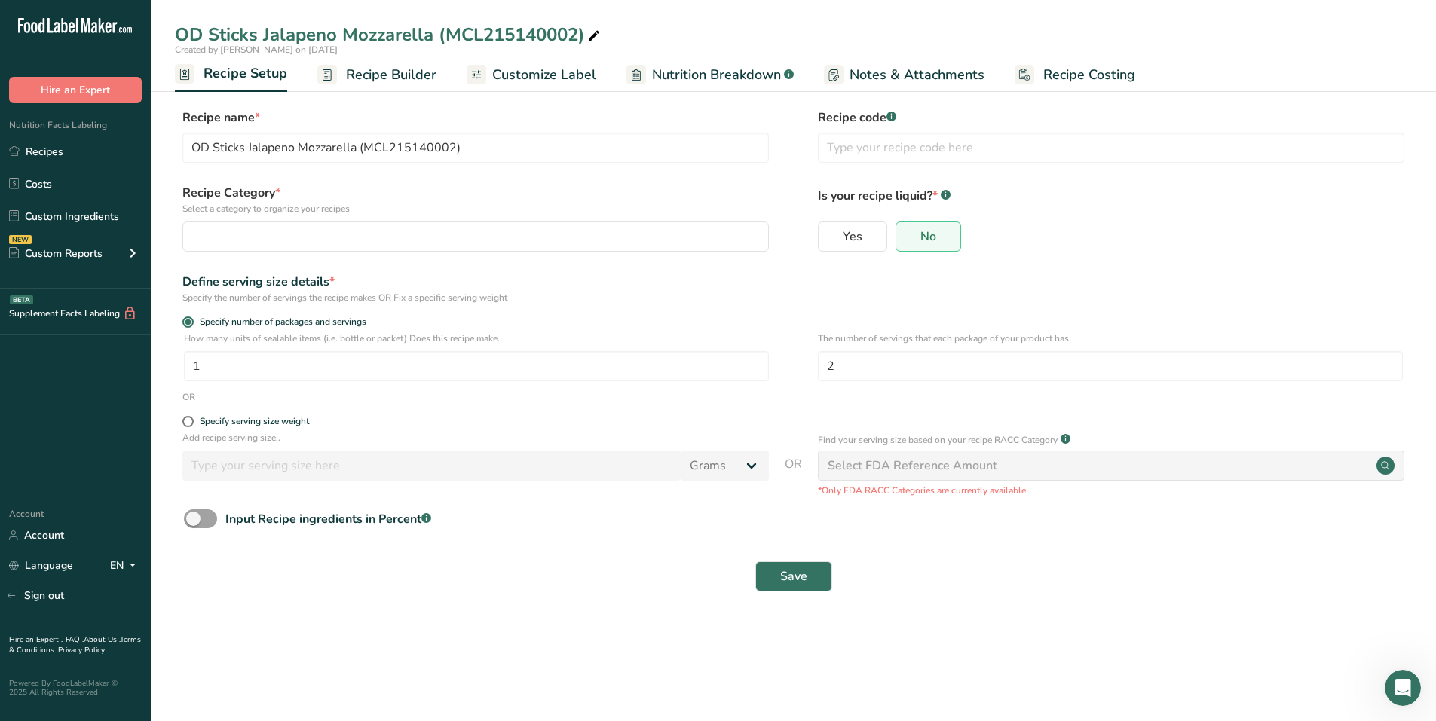
click at [388, 81] on span "Recipe Builder" at bounding box center [391, 75] width 90 height 20
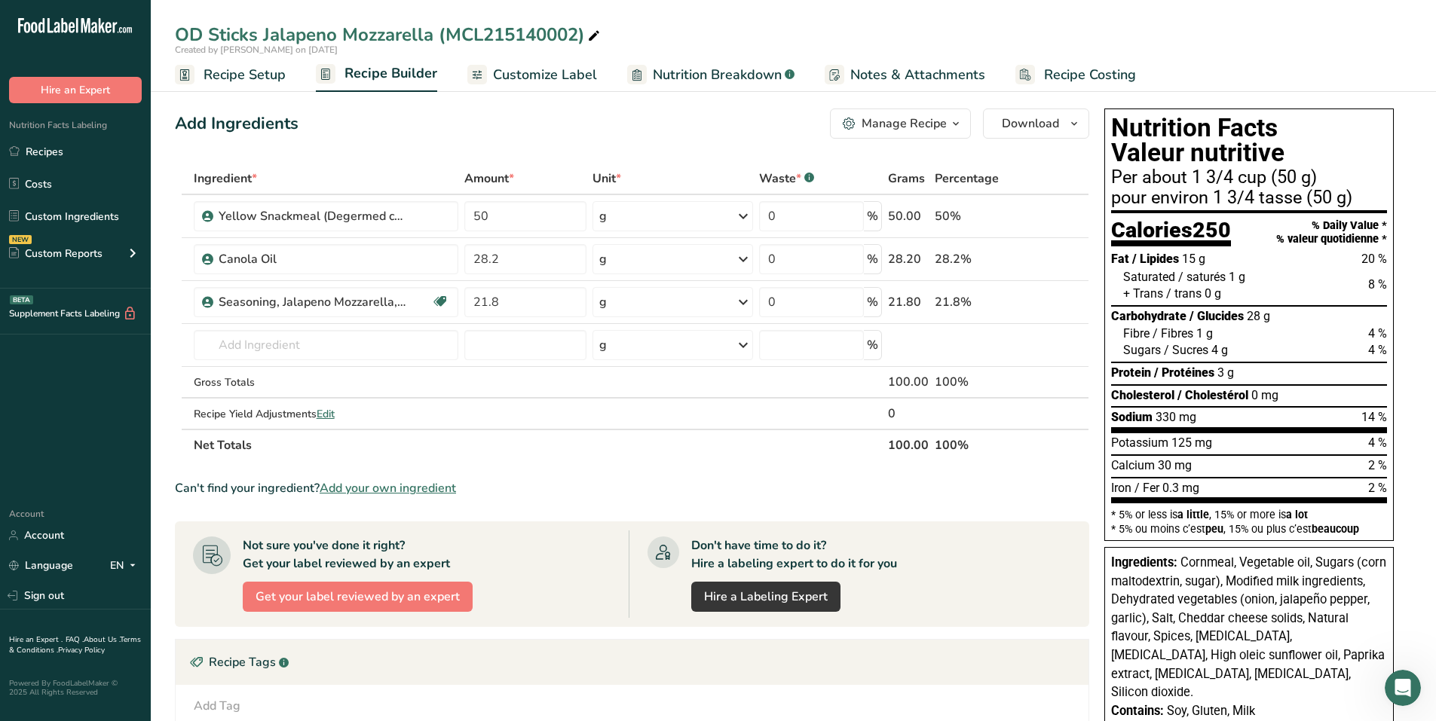
click at [546, 71] on span "Customize Label" at bounding box center [545, 75] width 104 height 20
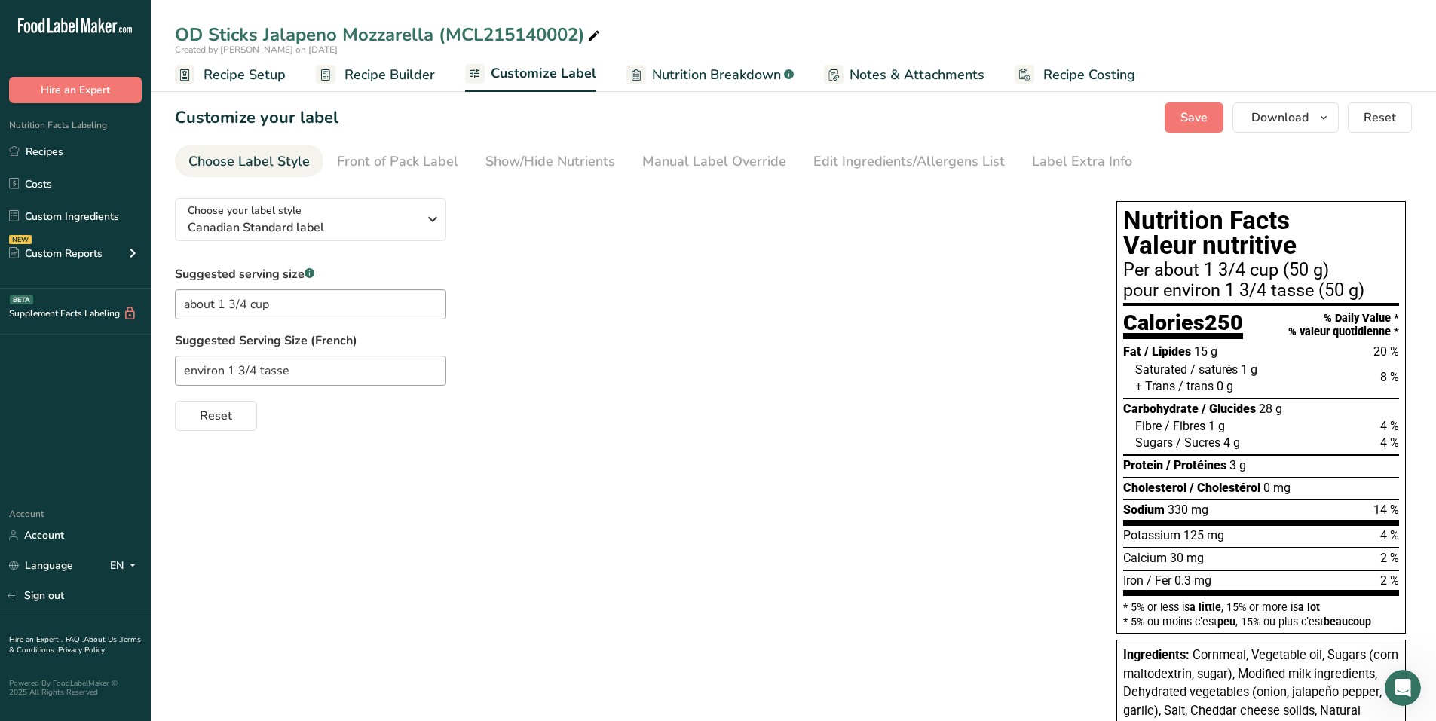
scroll to position [75, 0]
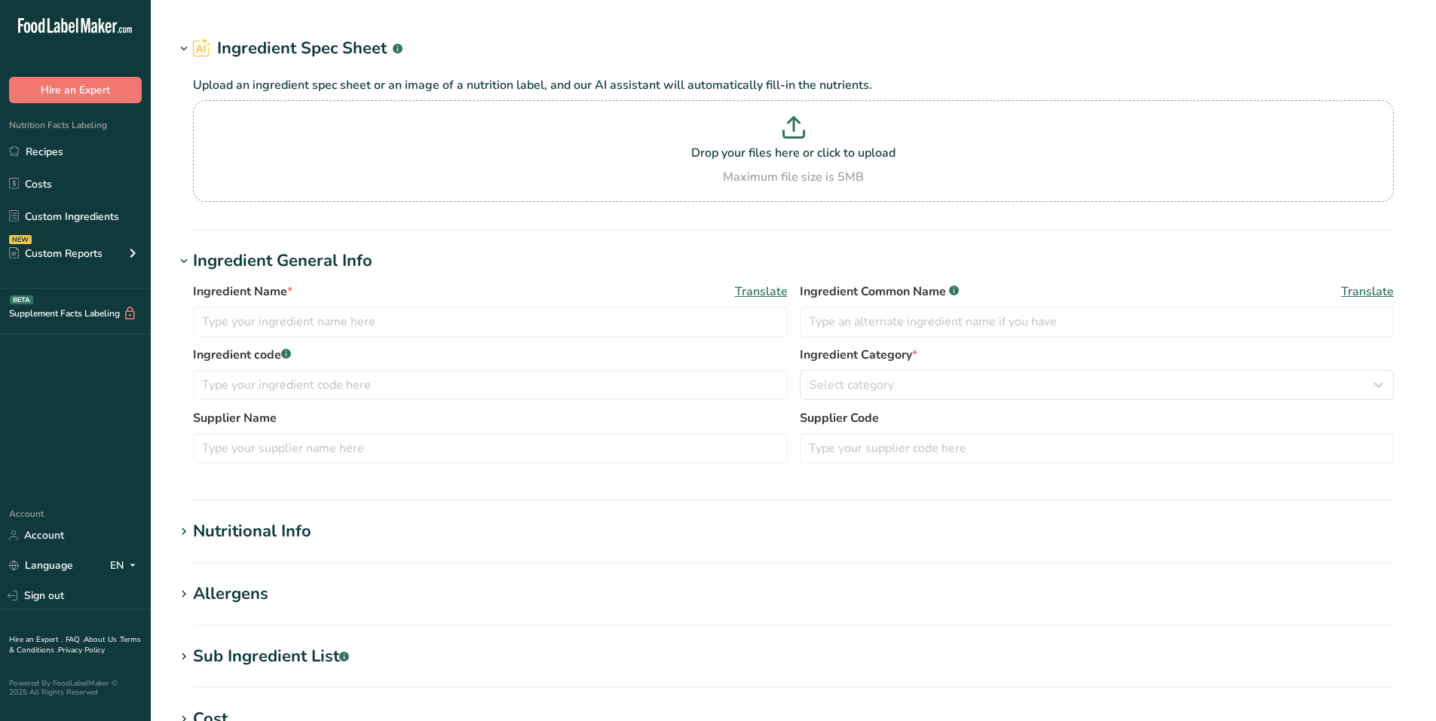
type input "Yellow Snackmeal (Degermed corn meal)"
type input "Agricor, Inc."
type input "M38"
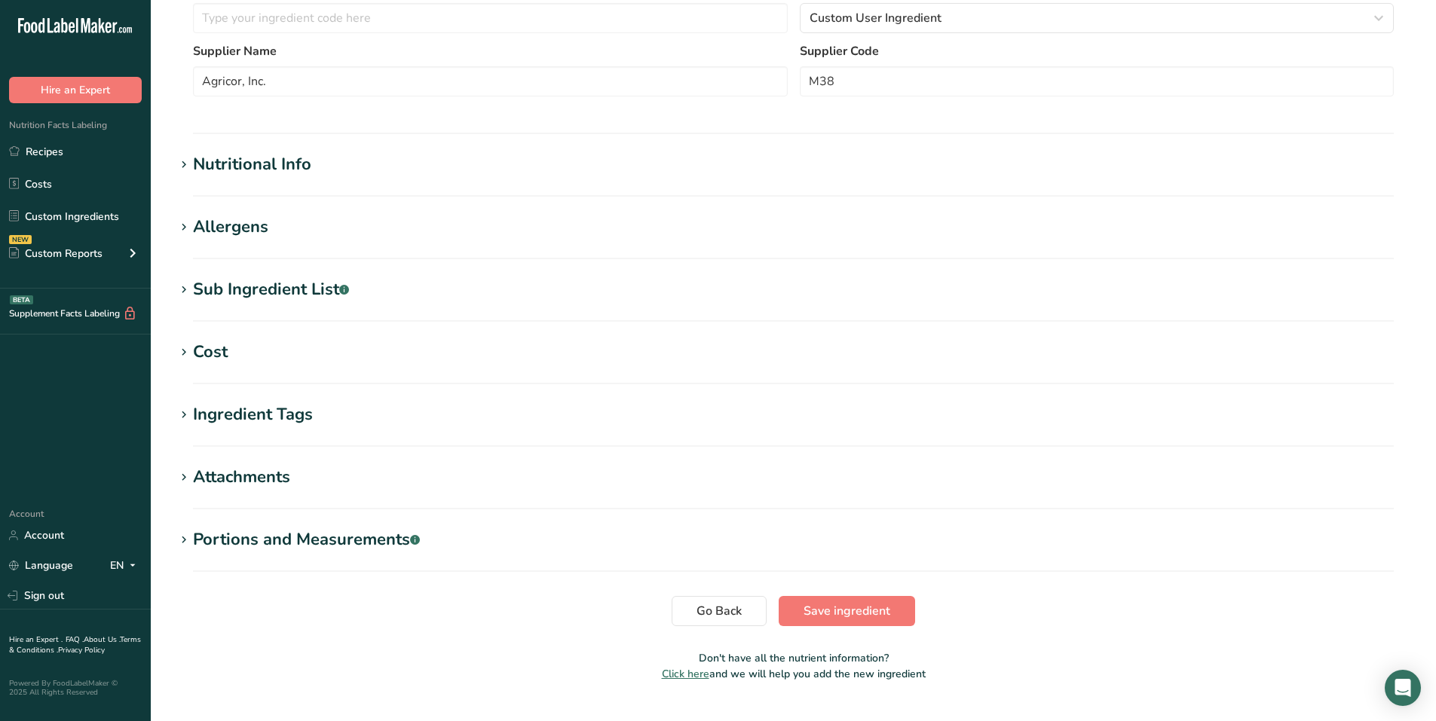
scroll to position [361, 0]
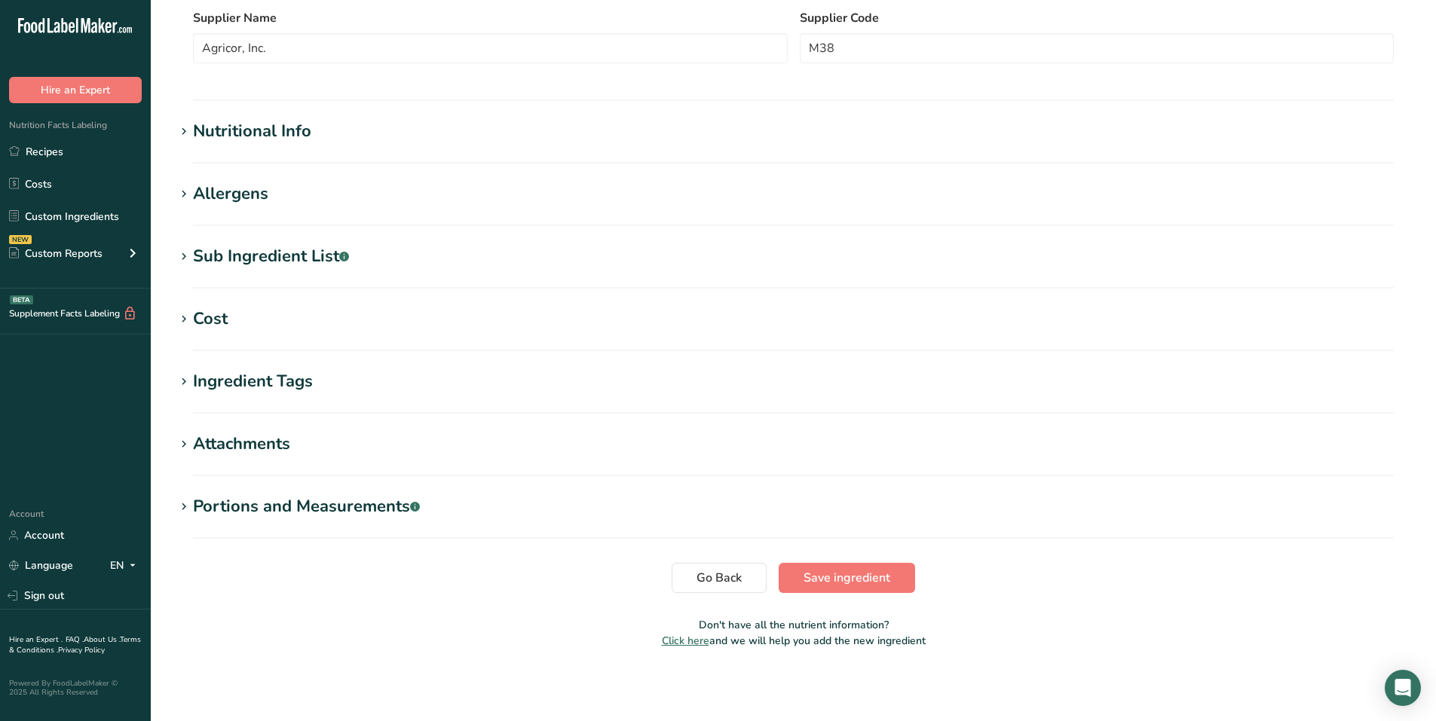
click at [227, 194] on div "Allergens" at bounding box center [230, 194] width 75 height 25
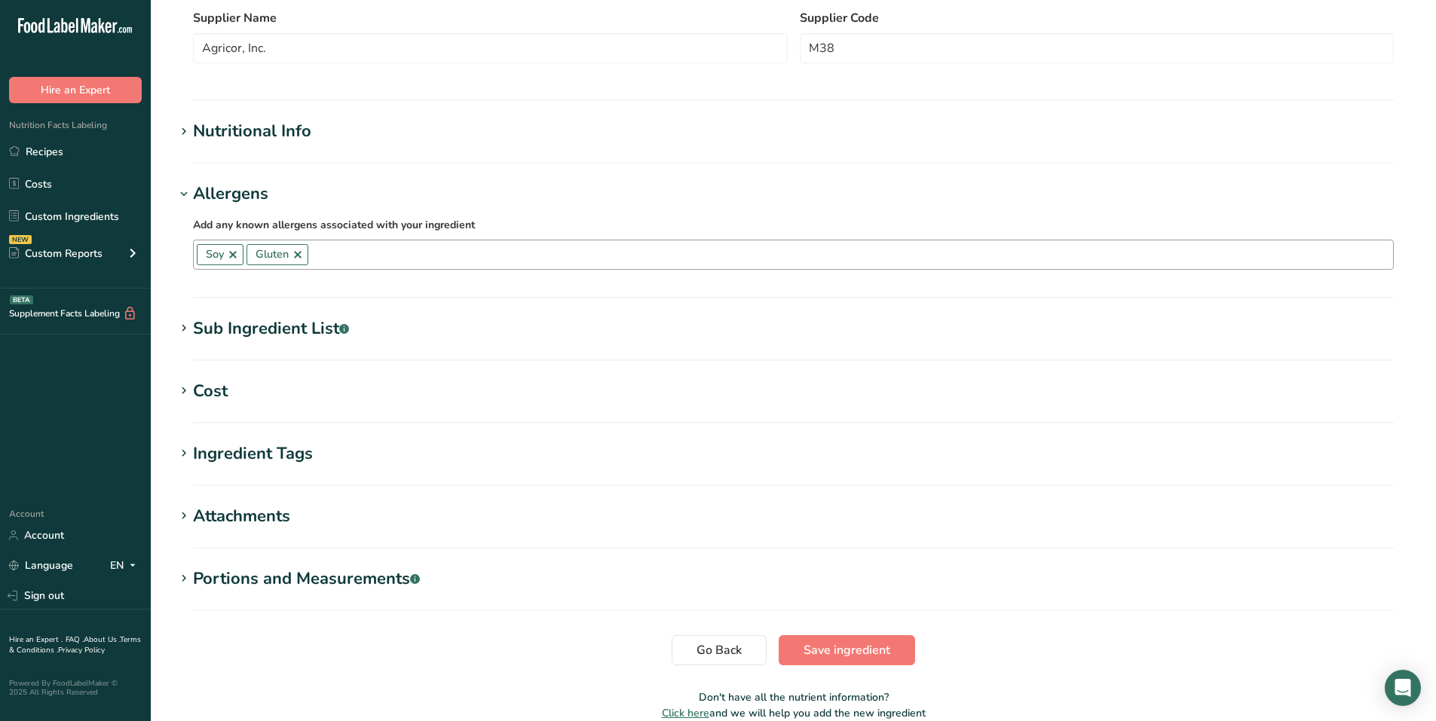
click at [232, 256] on link at bounding box center [233, 255] width 12 height 12
click at [246, 256] on link at bounding box center [248, 255] width 12 height 12
click at [838, 647] on span "Save ingredient" at bounding box center [847, 650] width 87 height 18
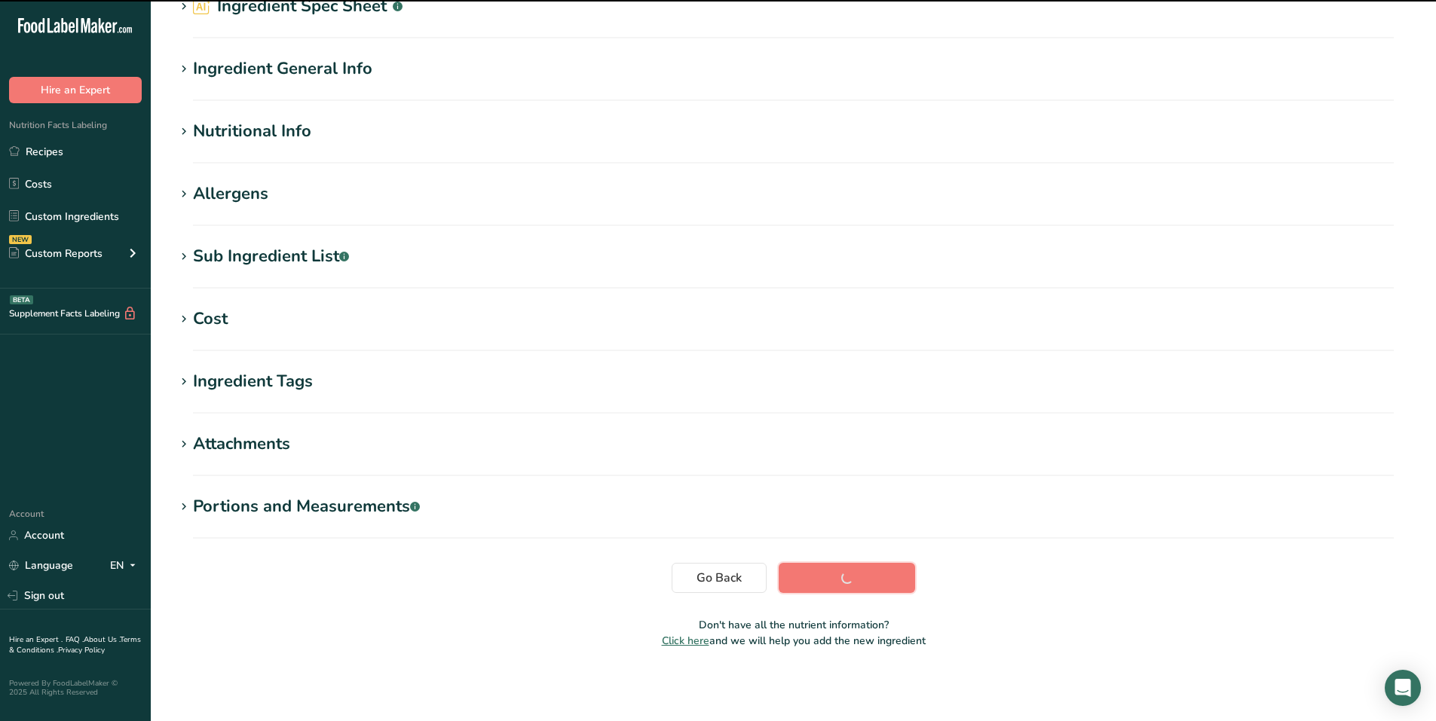
scroll to position [76, 0]
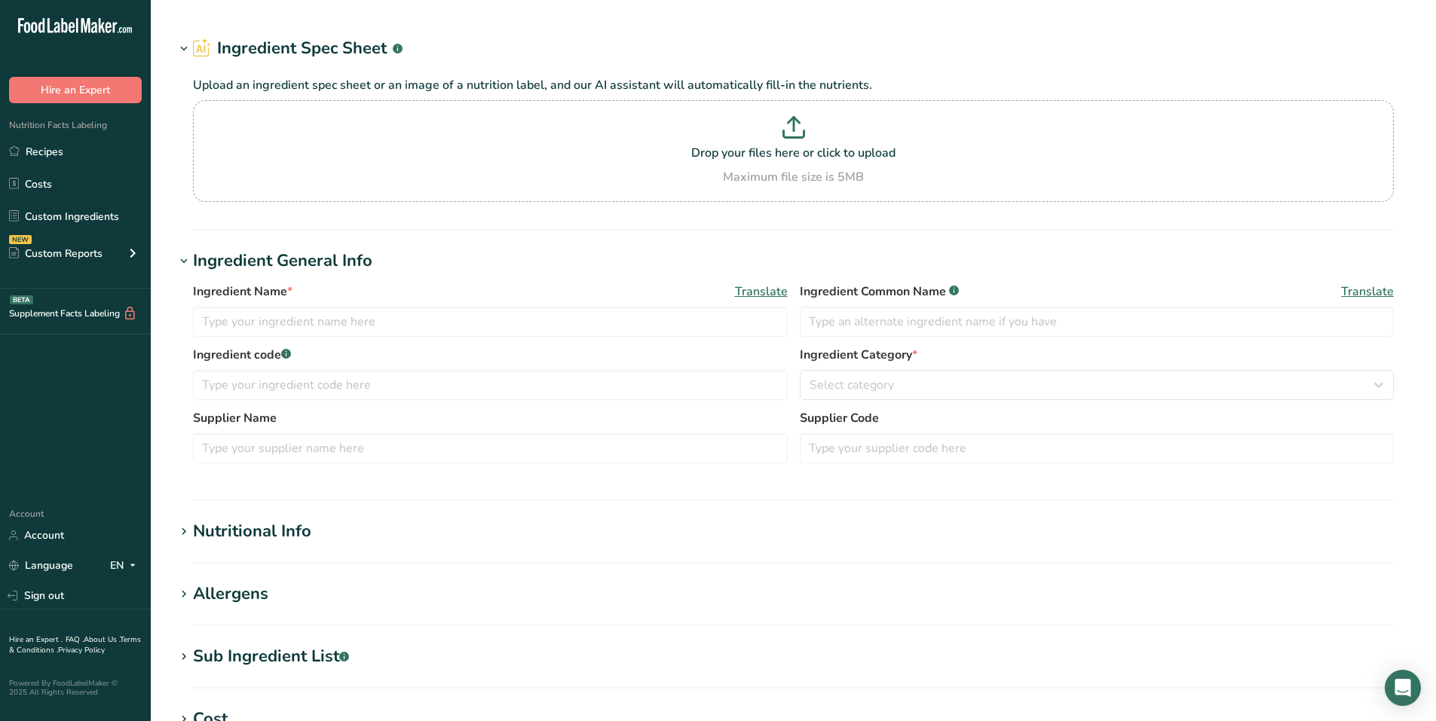
type input "Canola Oil"
type input "A0200D58210000"
type input "Bunge Canada"
type input "5005381"
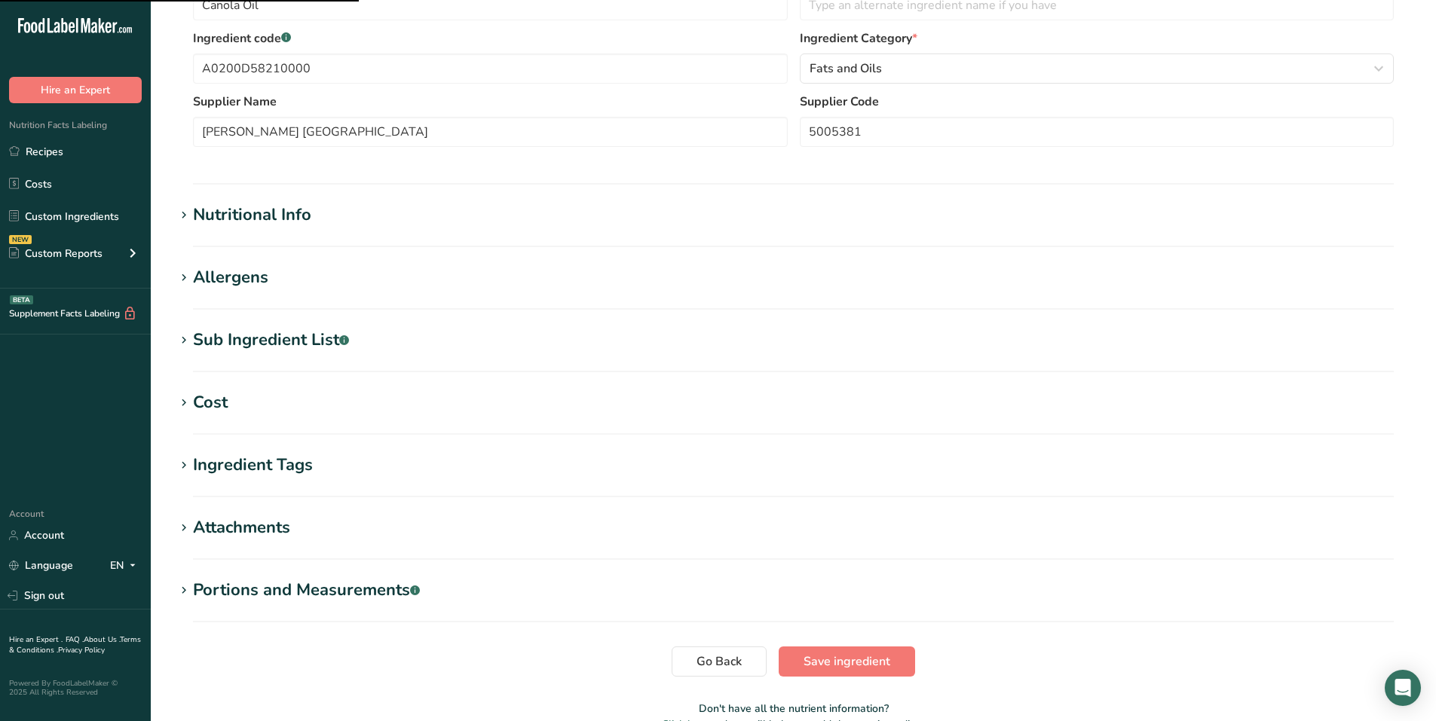
scroll to position [302, 0]
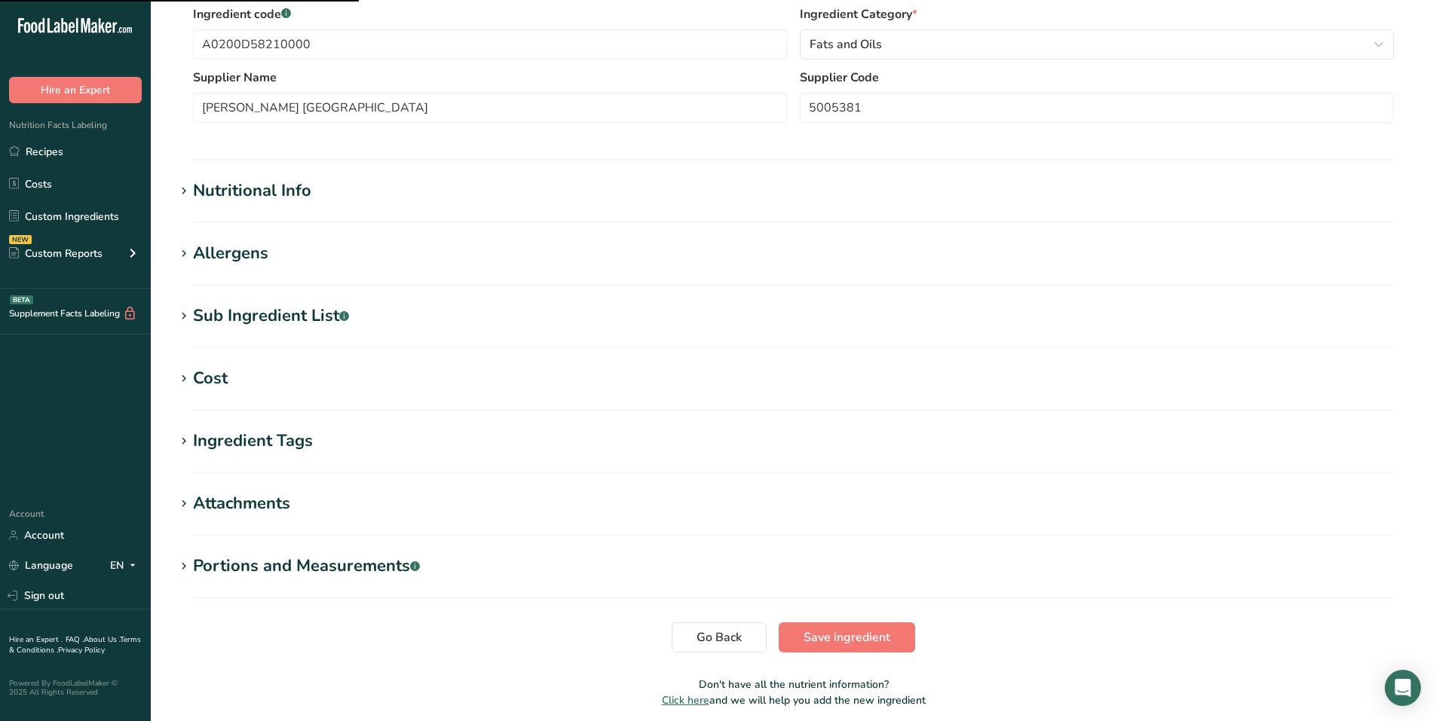
click at [306, 262] on h1 "Allergens" at bounding box center [793, 253] width 1237 height 25
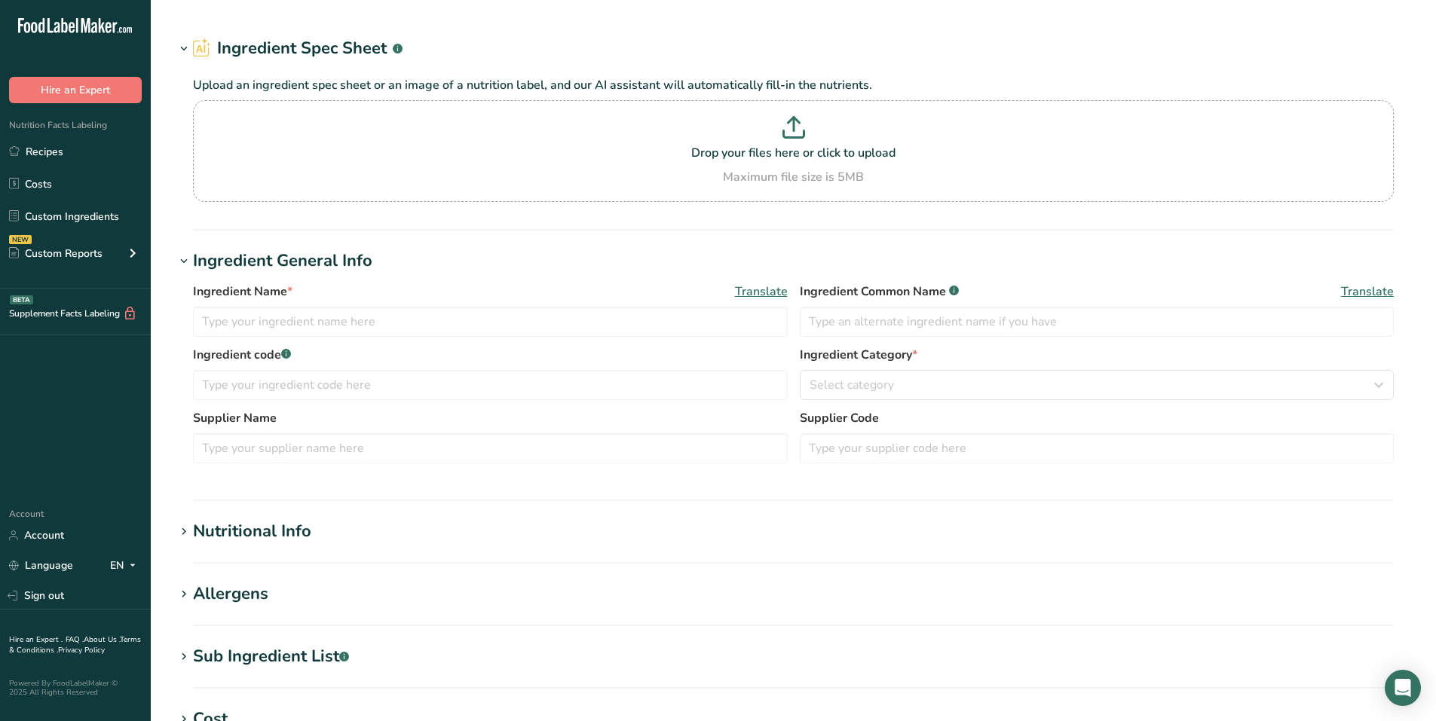
type input "Yellow Snackmeal (Degermed corn meal)"
type input "Agricor, Inc."
type input "M38"
type textarea "Cornmeal"
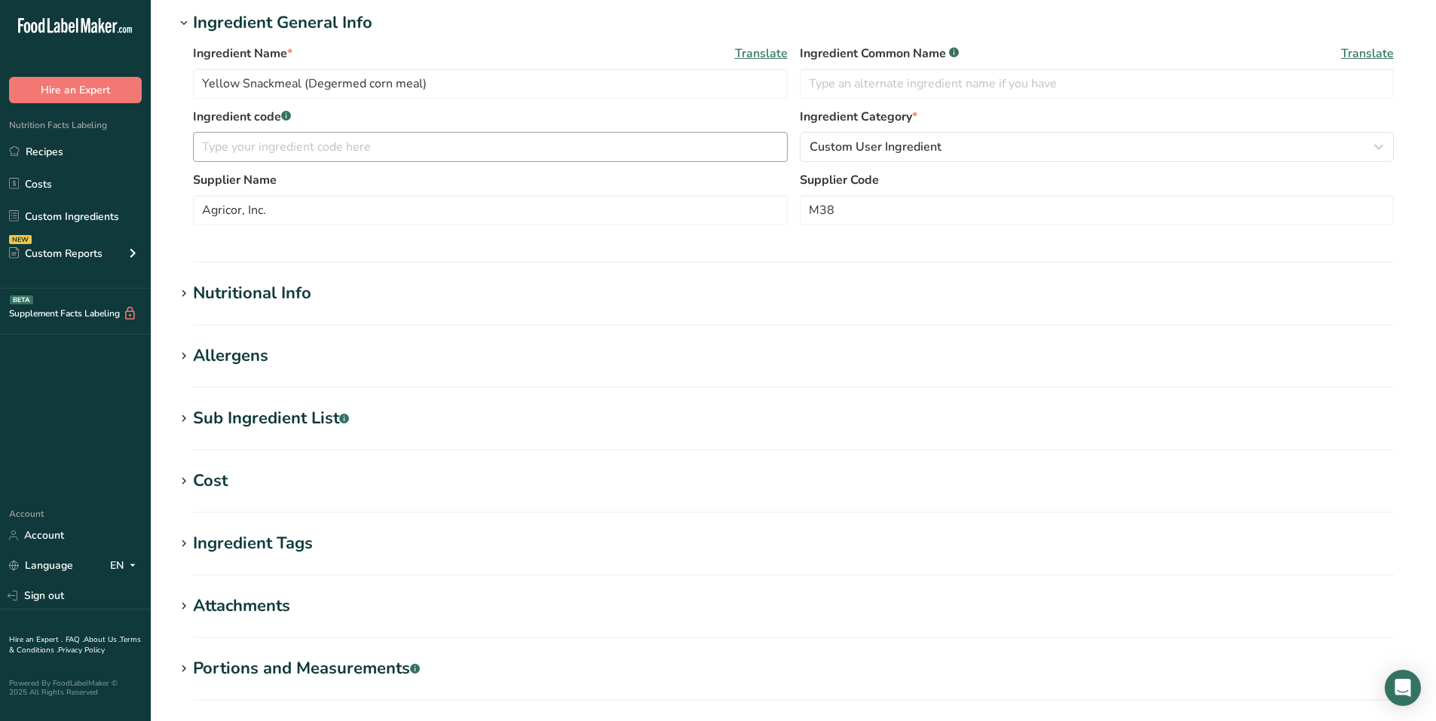
scroll to position [302, 0]
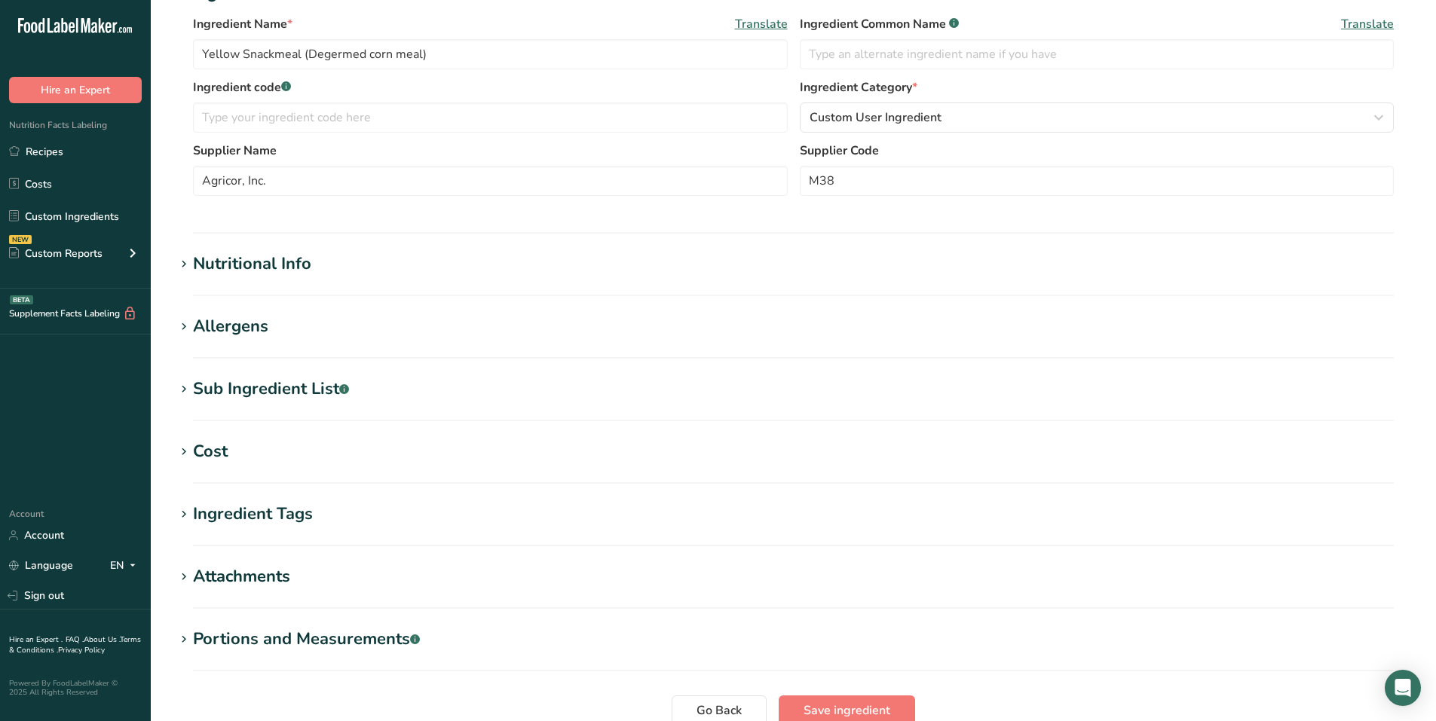
click at [329, 387] on div "Sub Ingredient List .a-a{fill:#347362;}.b-a{fill:#fff;}" at bounding box center [271, 389] width 156 height 25
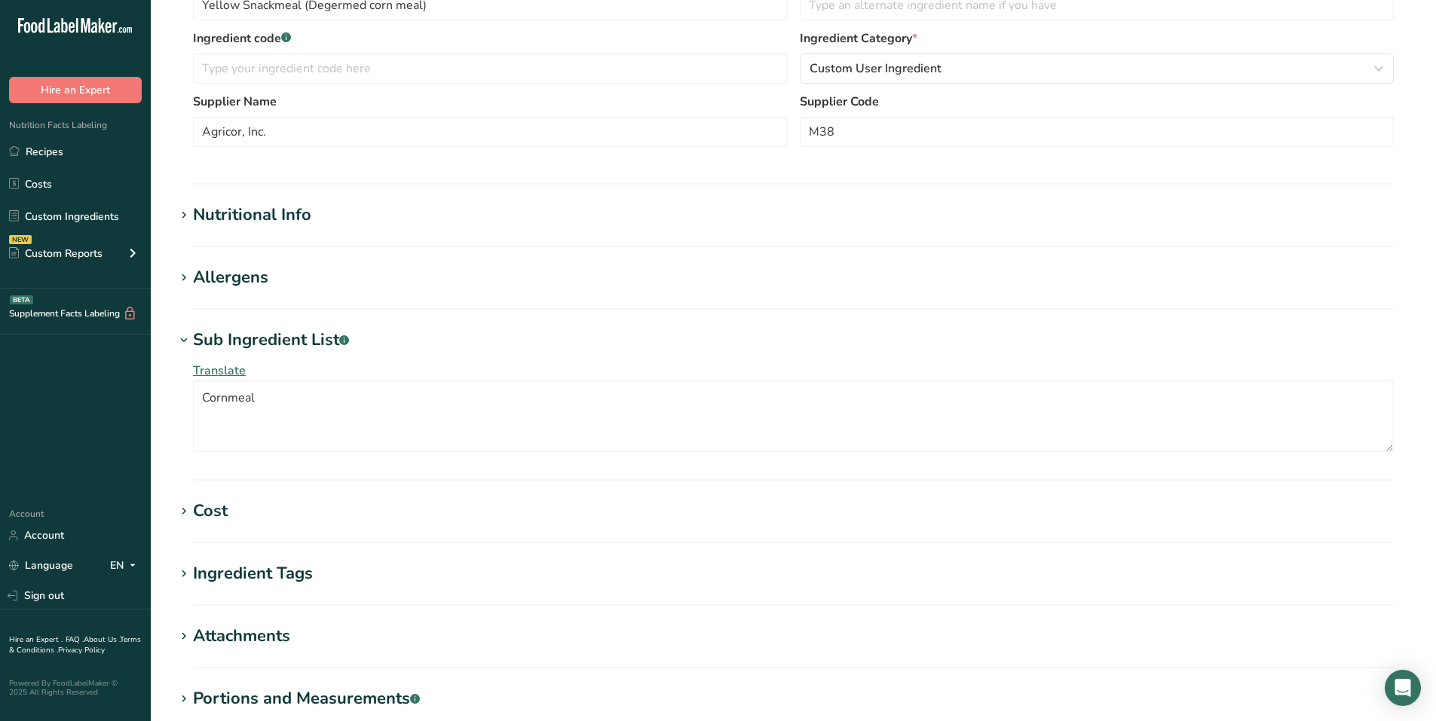
scroll to position [452, 0]
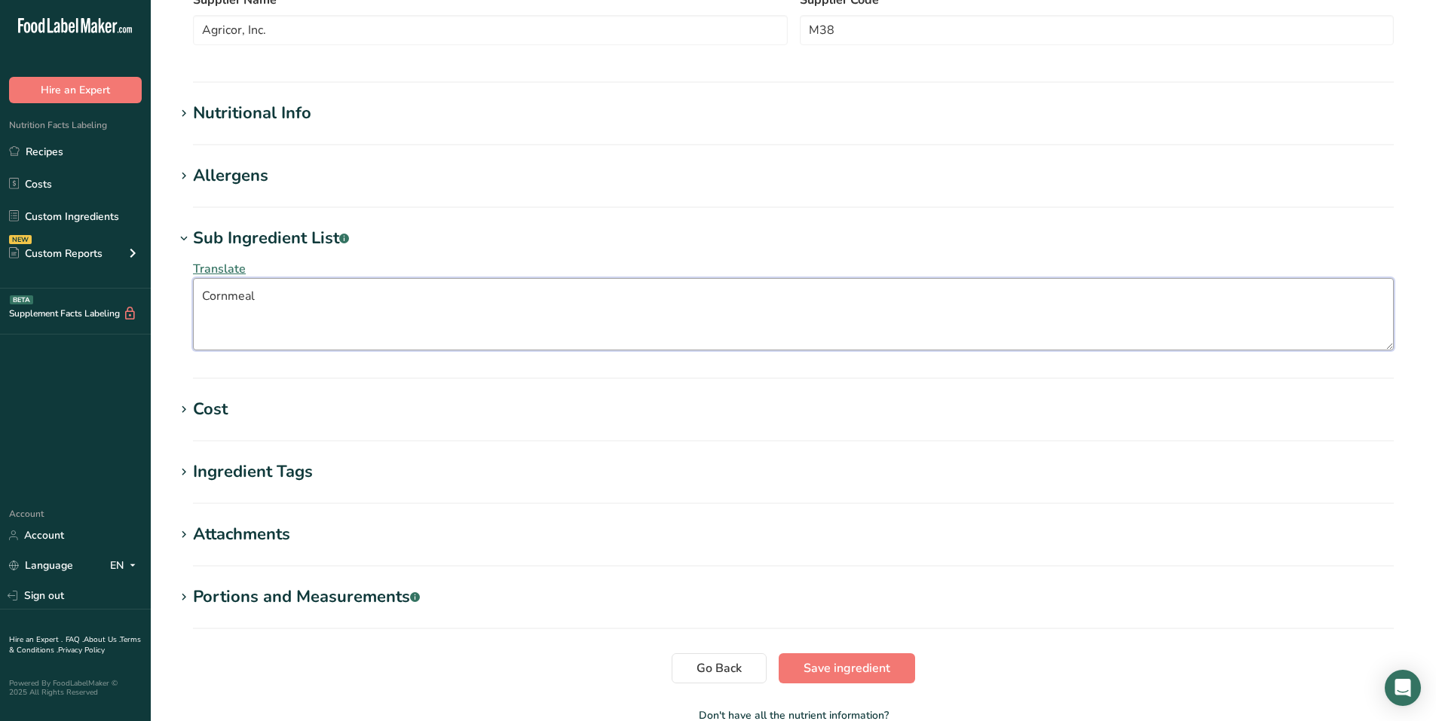
click at [305, 309] on textarea "Cornmeal" at bounding box center [793, 314] width 1201 height 72
click at [241, 265] on span "Translate" at bounding box center [219, 269] width 53 height 17
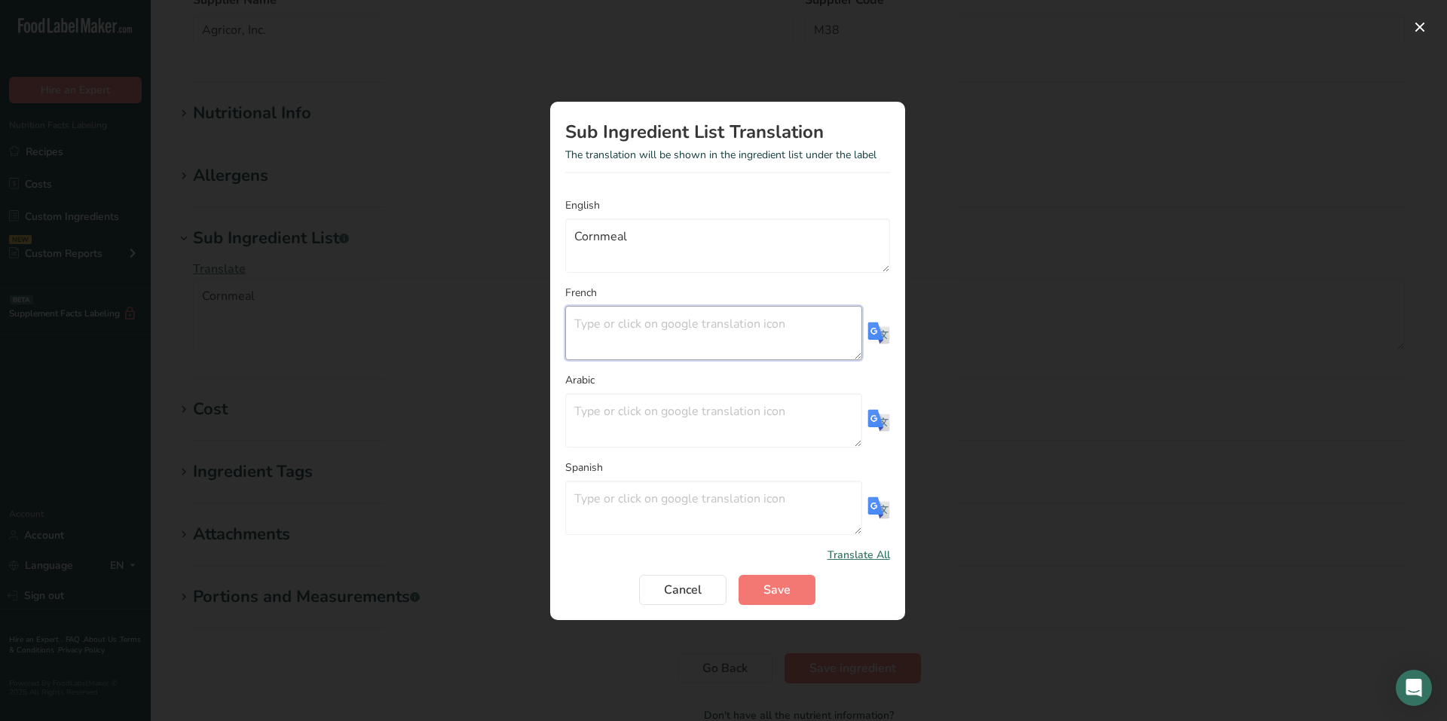
click at [860, 320] on textarea "Translation Modal" at bounding box center [713, 333] width 297 height 54
click at [871, 329] on img "Translation Modal" at bounding box center [879, 333] width 23 height 23
click at [572, 325] on textarea "semoule de maïs" at bounding box center [713, 333] width 297 height 54
type textarea "Semoule de maïs"
click at [793, 593] on button "Save" at bounding box center [777, 590] width 77 height 30
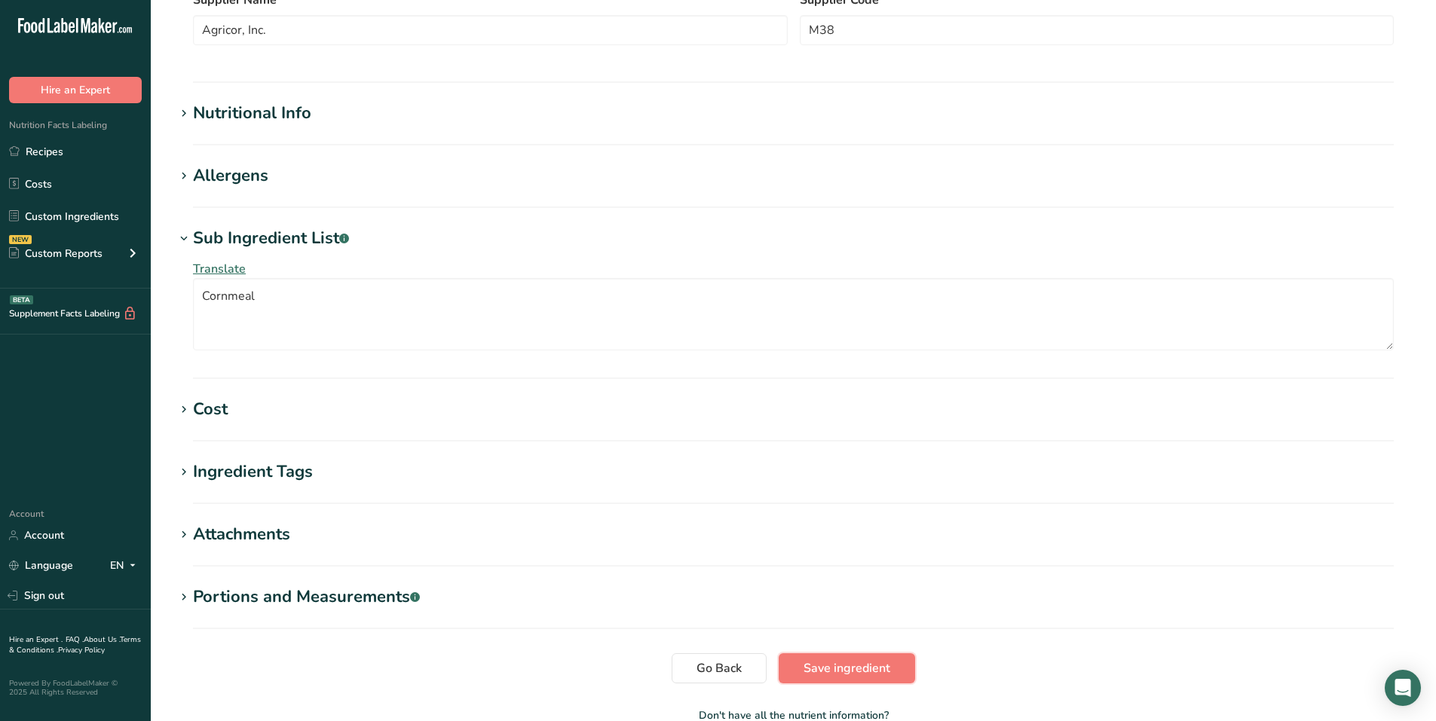
click at [865, 658] on button "Save ingredient" at bounding box center [847, 669] width 136 height 30
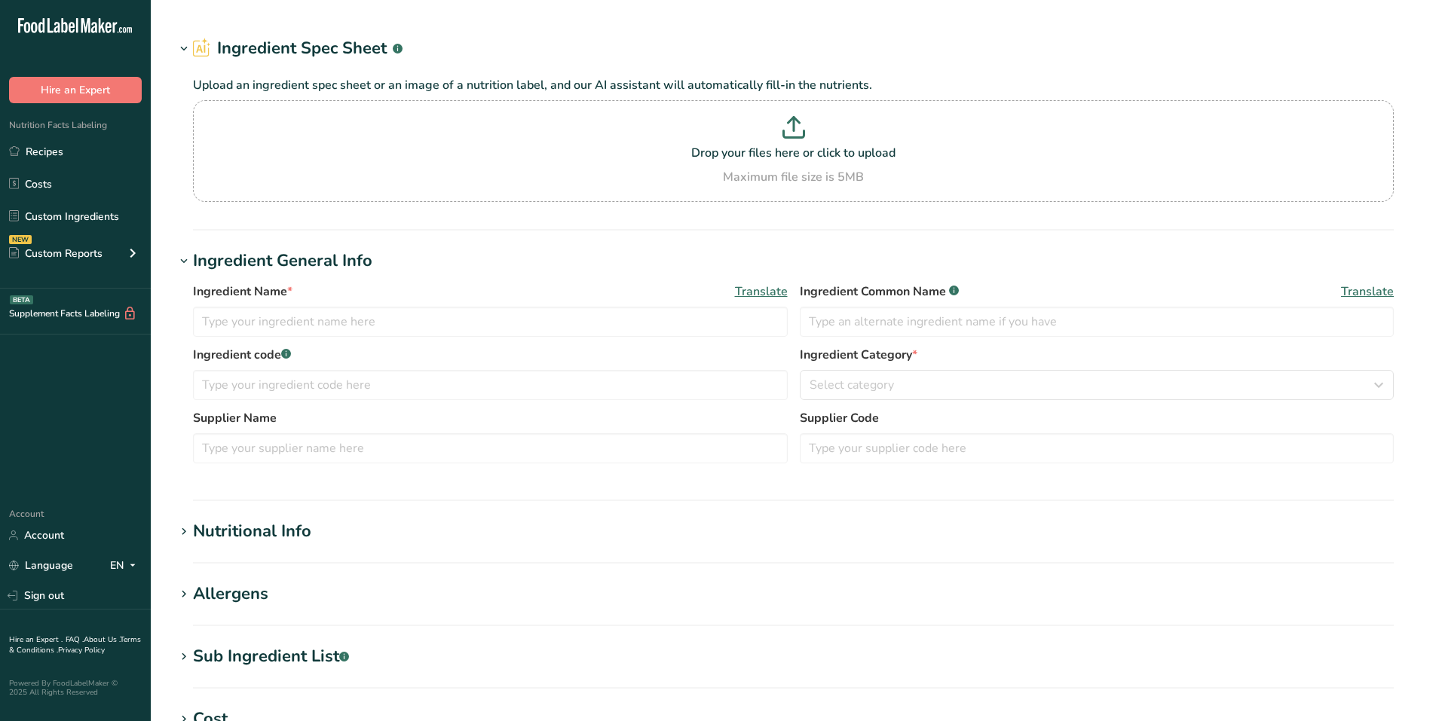
type input "Canola Oil"
type input "A0200D58210000"
type input "[PERSON_NAME] [GEOGRAPHIC_DATA]"
type input "5005381"
type textarea "Canola oil"
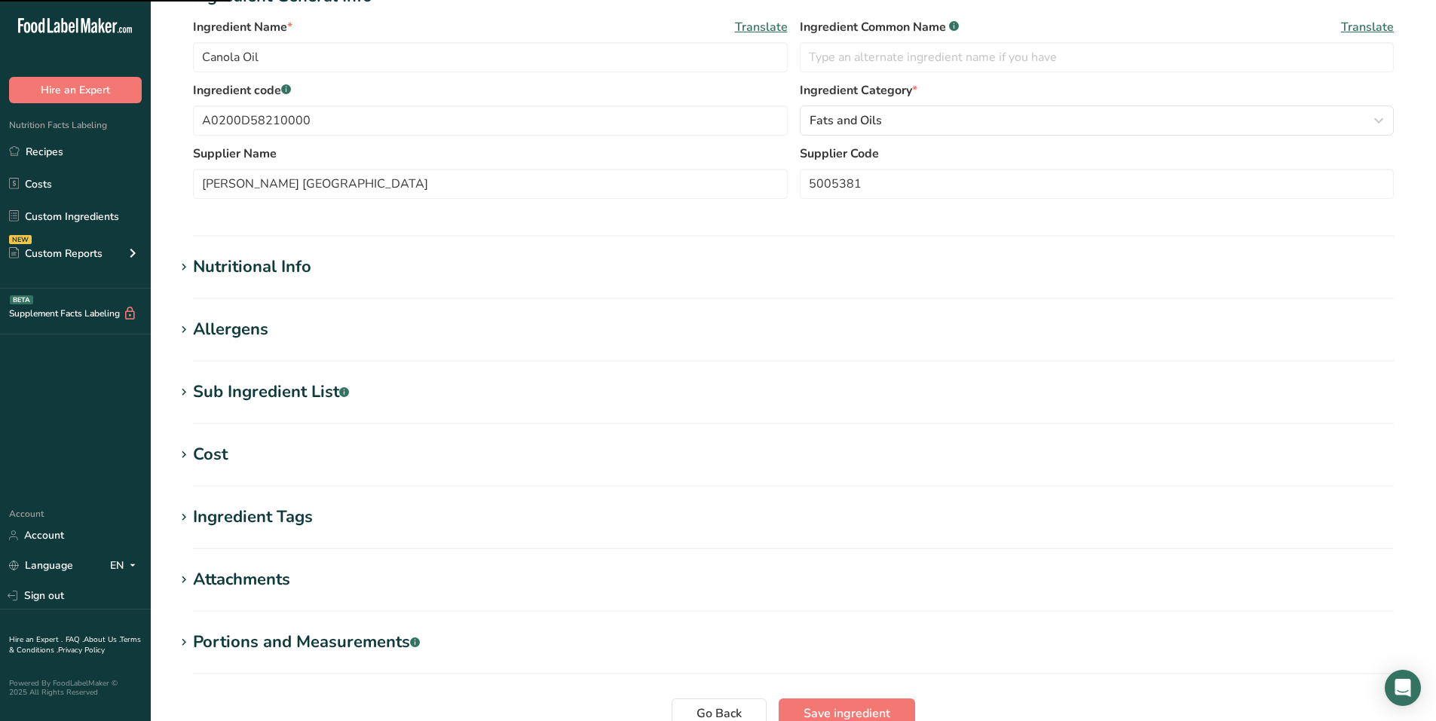
scroll to position [226, 0]
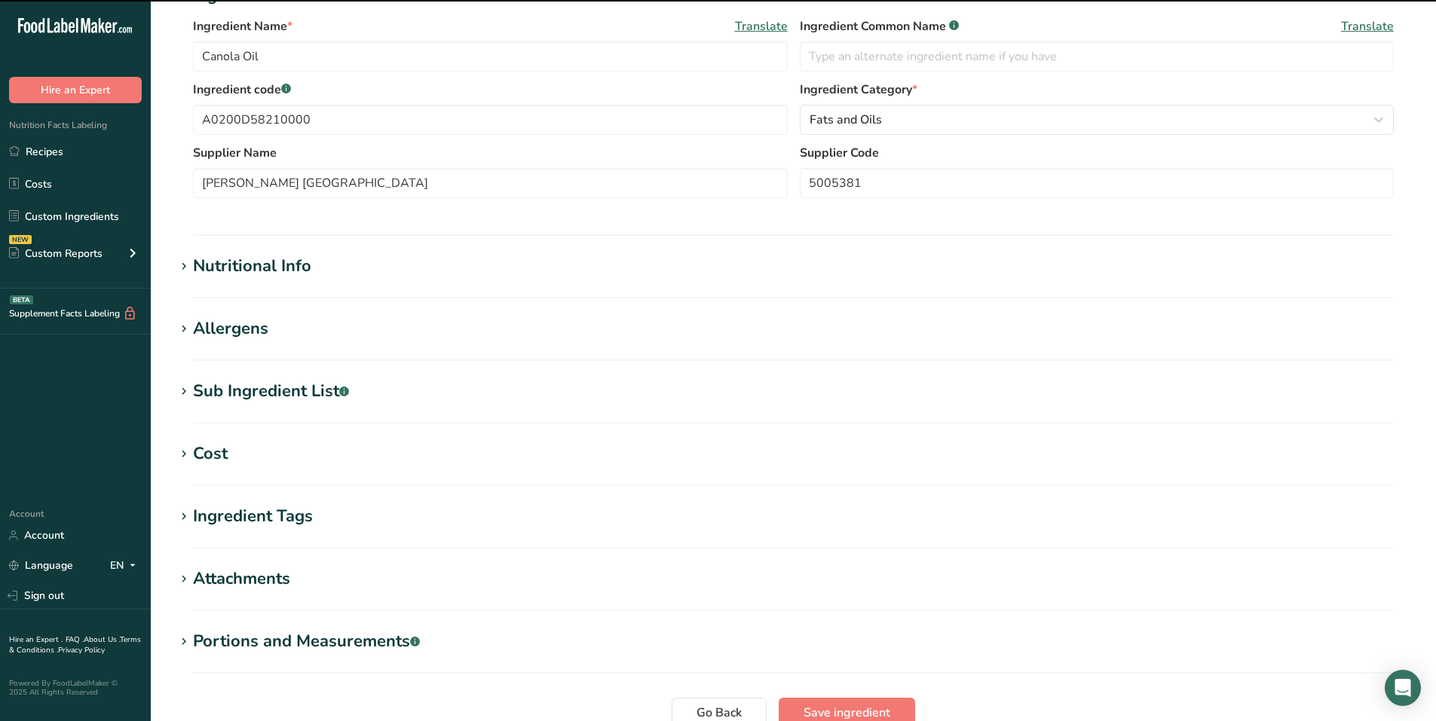
click at [183, 385] on icon at bounding box center [184, 391] width 14 height 21
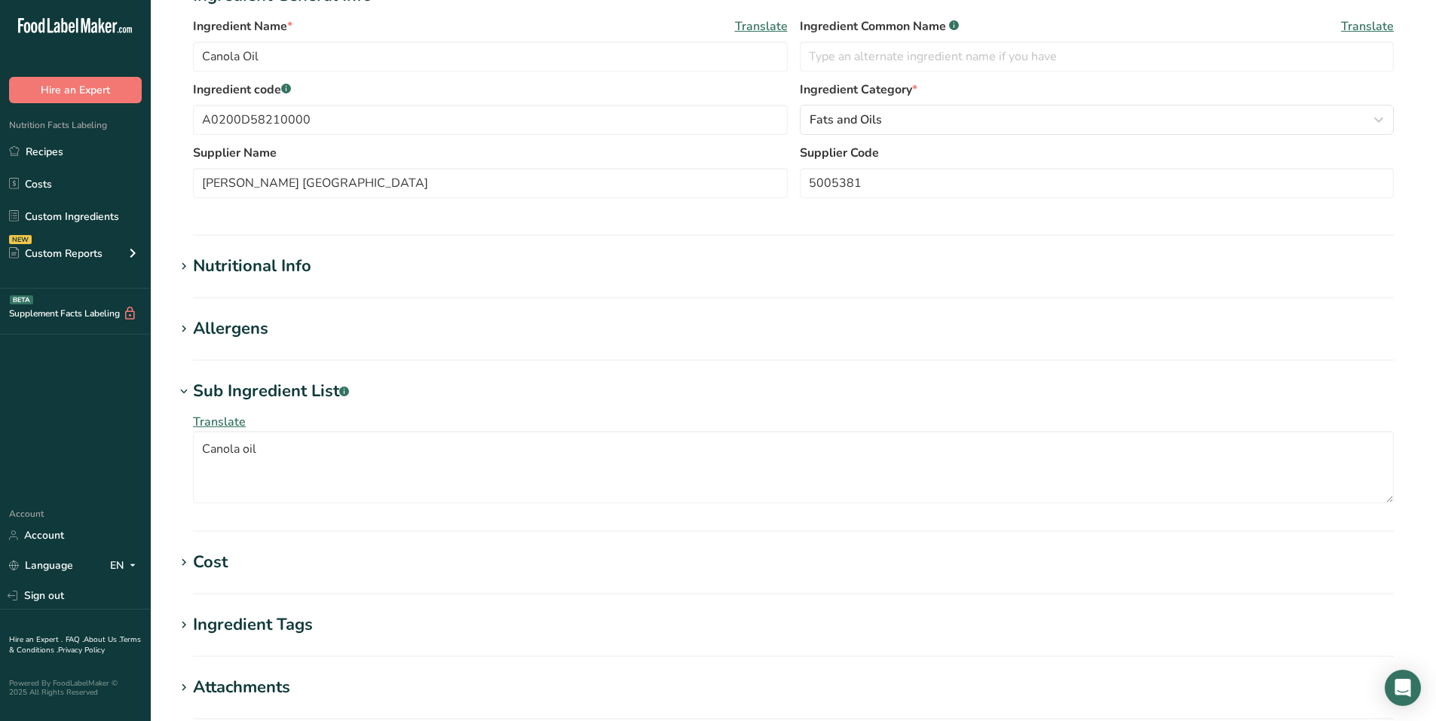
click at [229, 422] on span "Translate" at bounding box center [219, 422] width 53 height 17
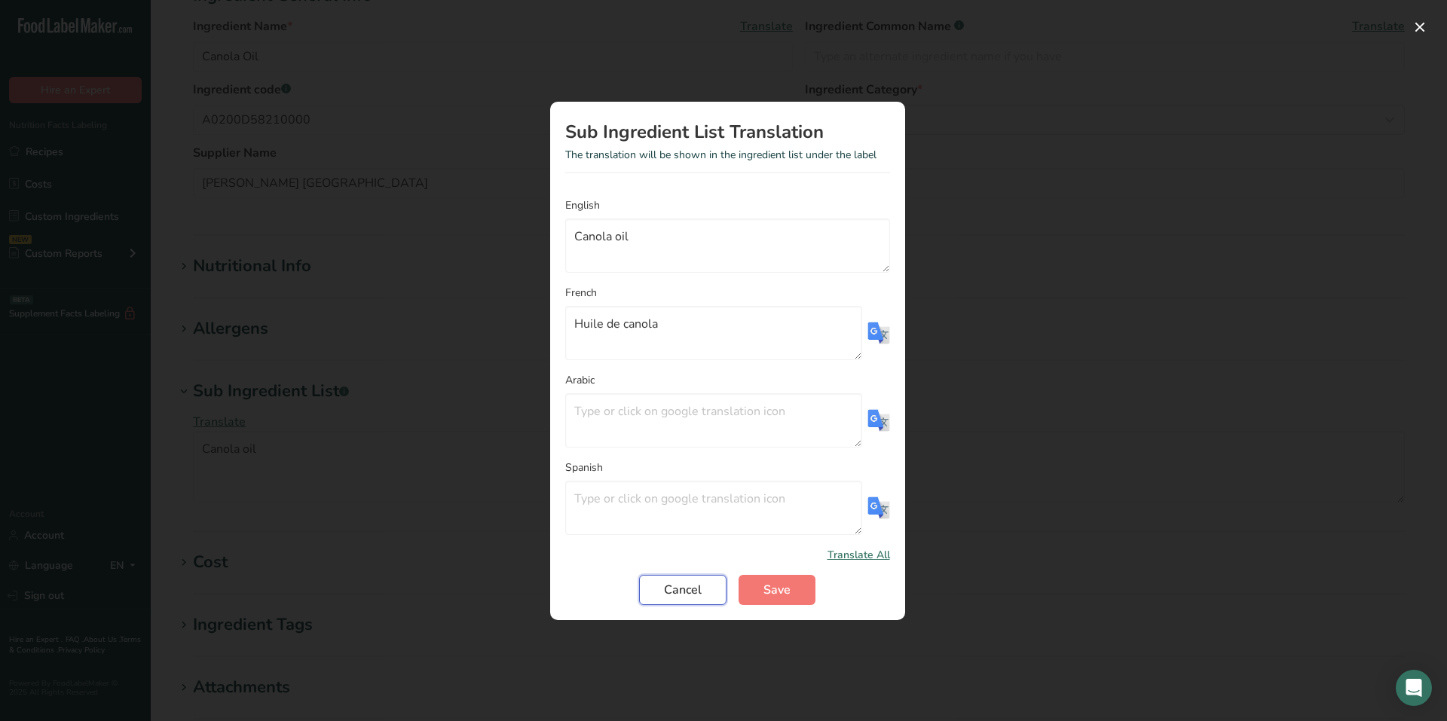
click at [678, 585] on span "Cancel" at bounding box center [683, 590] width 38 height 18
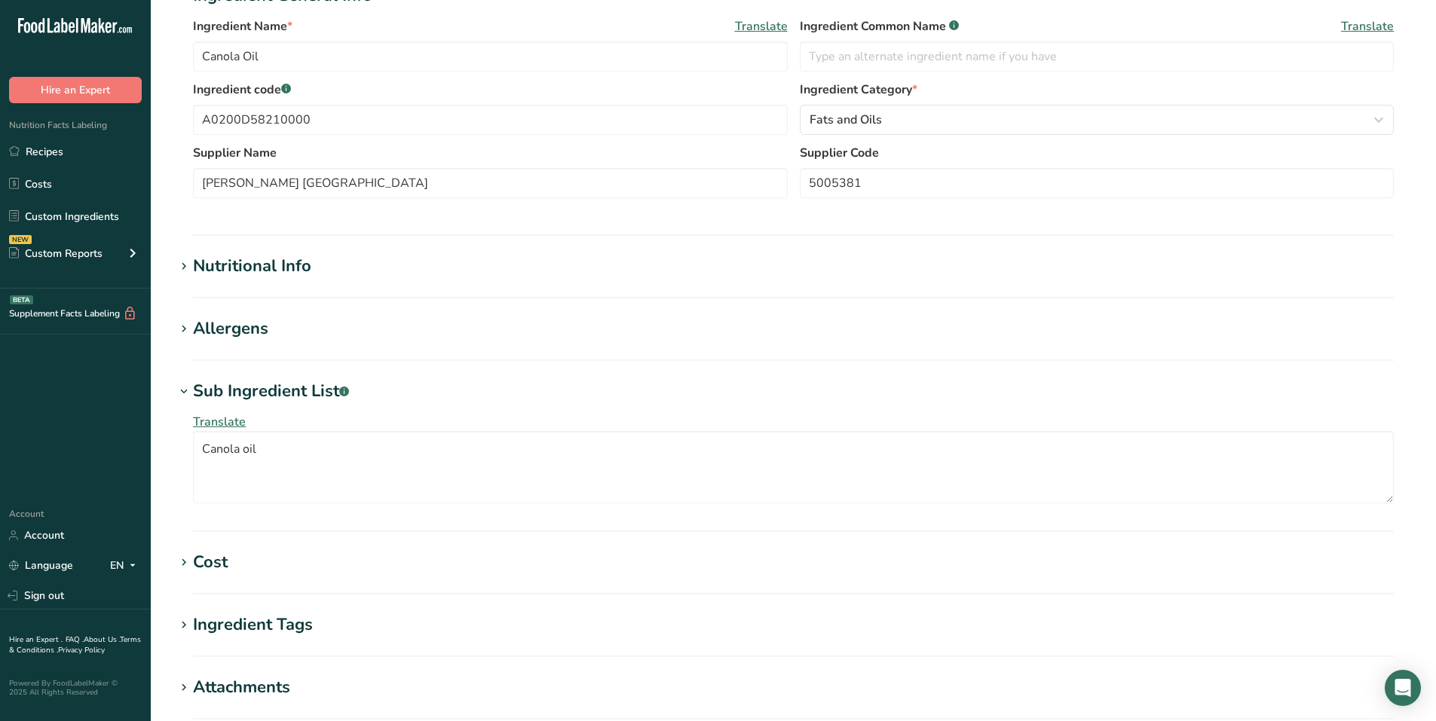
scroll to position [0, 0]
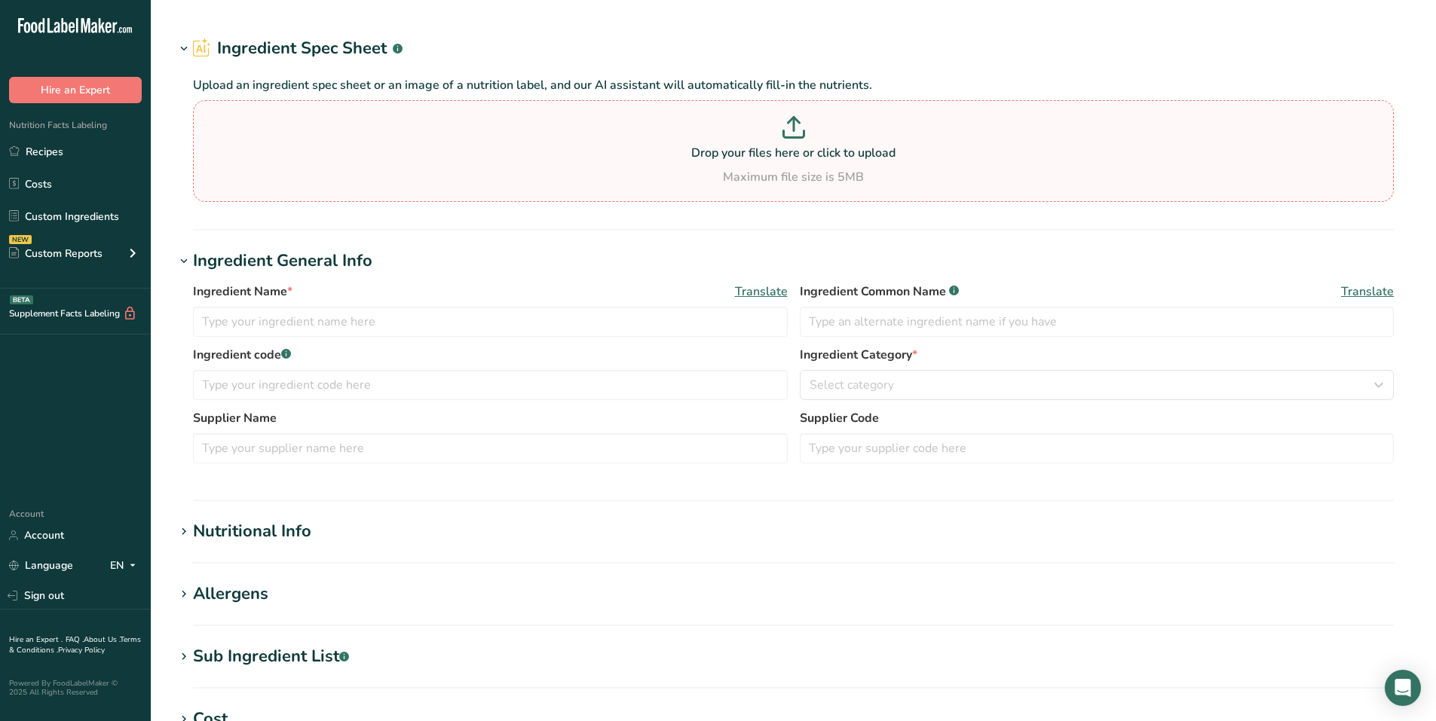
type input "Seasoning, Jalapeno Mozzarella, MCL215140002"
type input "McCormick Canada Co."
type input "MCL215140002"
type textarea "Sugars (corn maltodextrin, sugar), Modified milk ingredients, Dehydrated vegeta…"
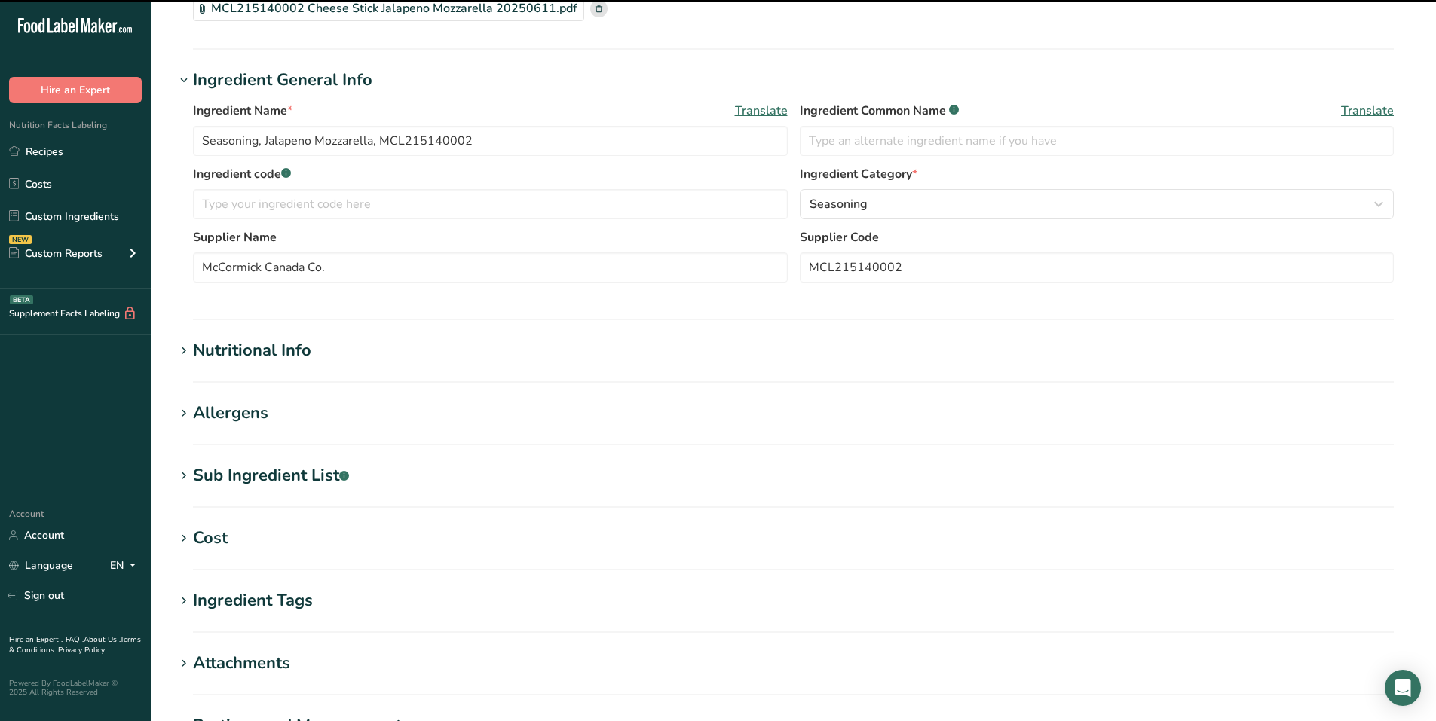
scroll to position [151, 0]
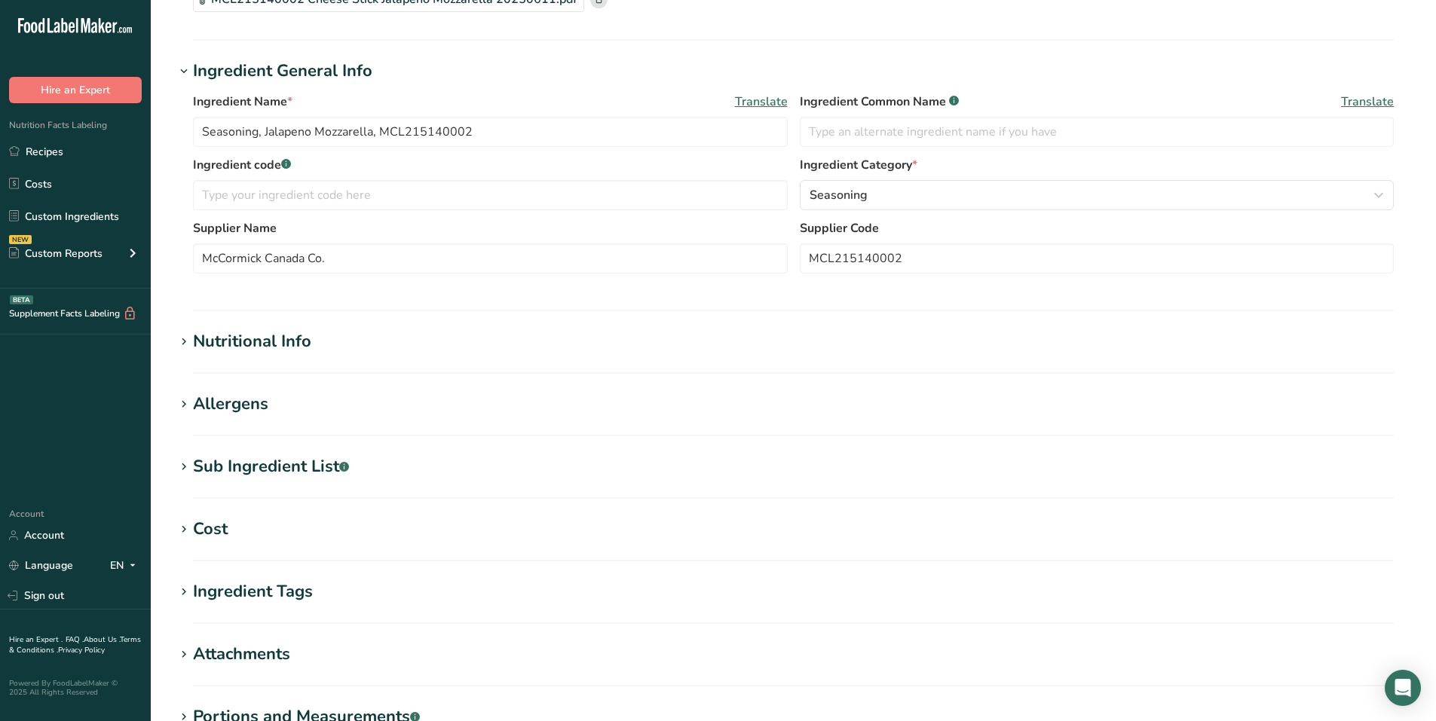
click at [301, 468] on div "Sub Ingredient List .a-a{fill:#347362;}.b-a{fill:#fff;}" at bounding box center [271, 467] width 156 height 25
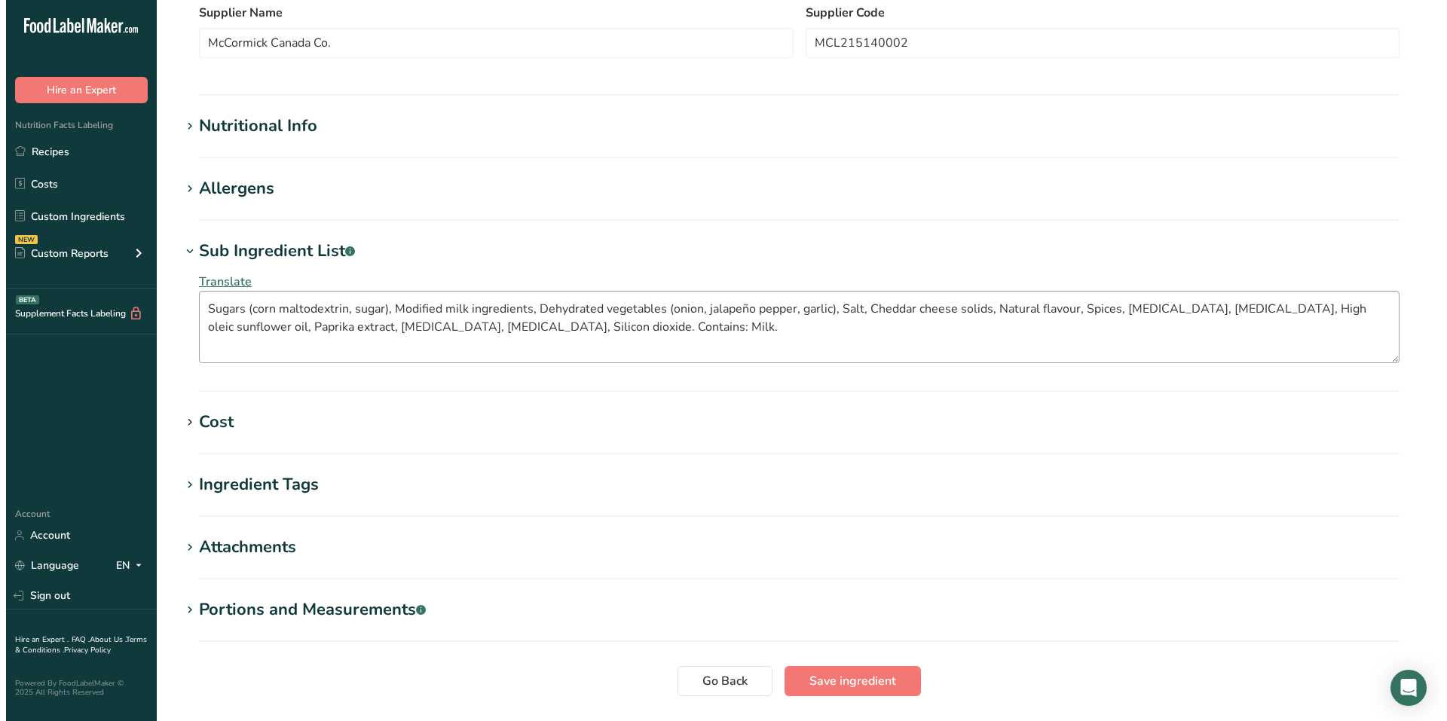
scroll to position [377, 0]
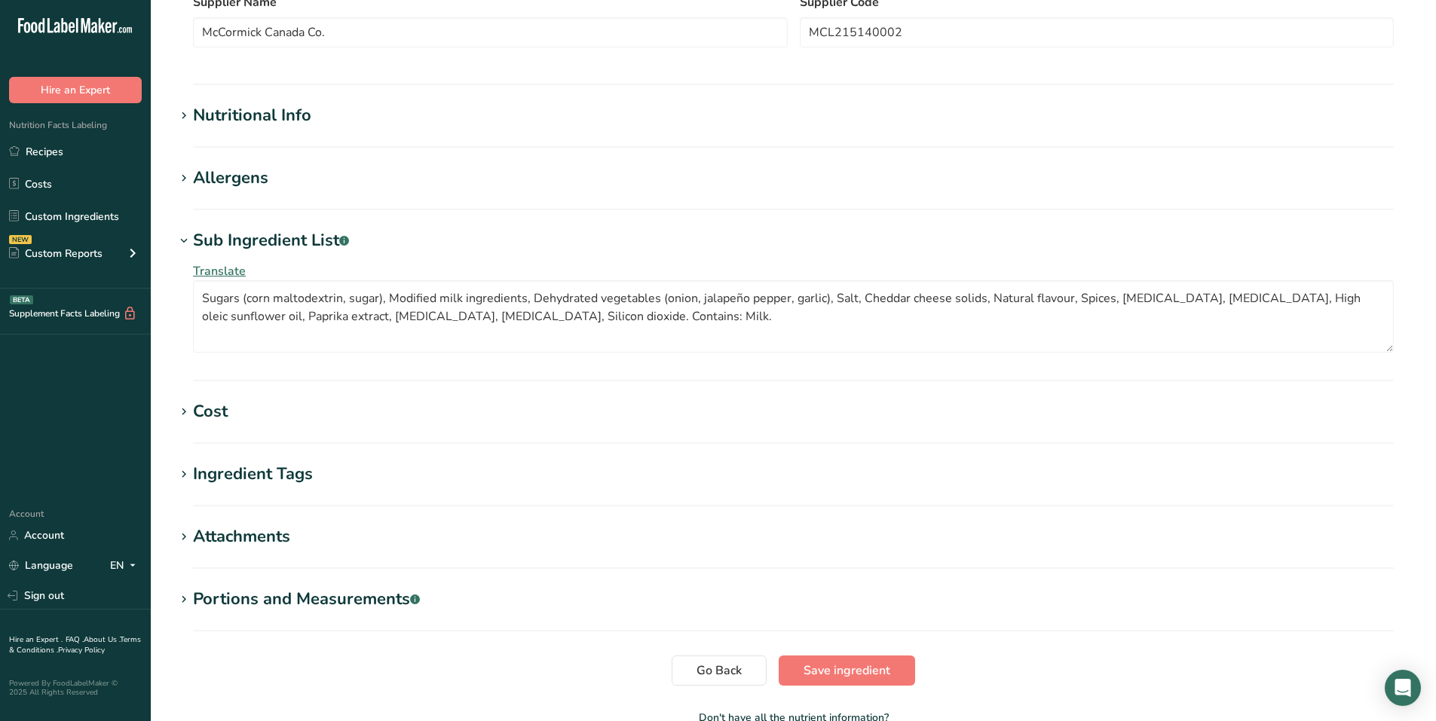
click at [213, 274] on span "Translate" at bounding box center [219, 271] width 53 height 17
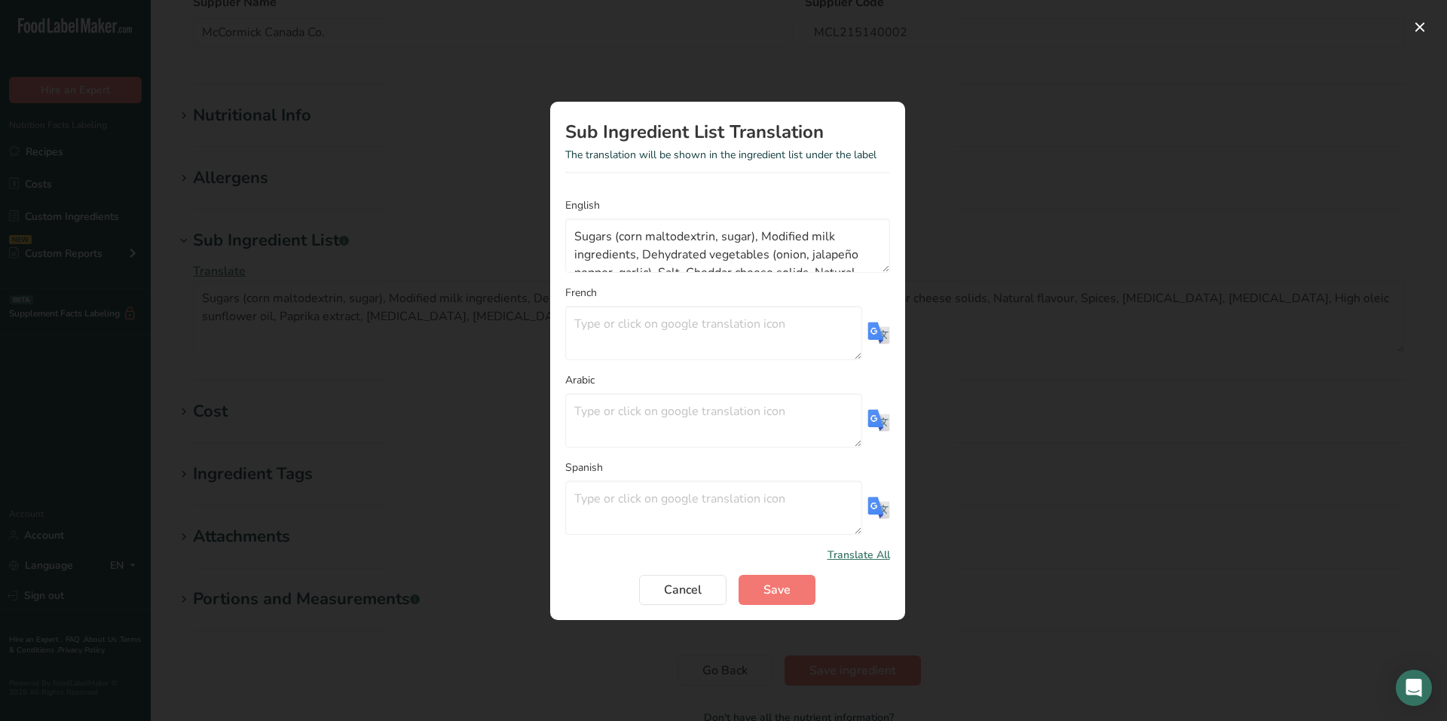
click at [880, 336] on img "Translation Modal" at bounding box center [879, 333] width 23 height 23
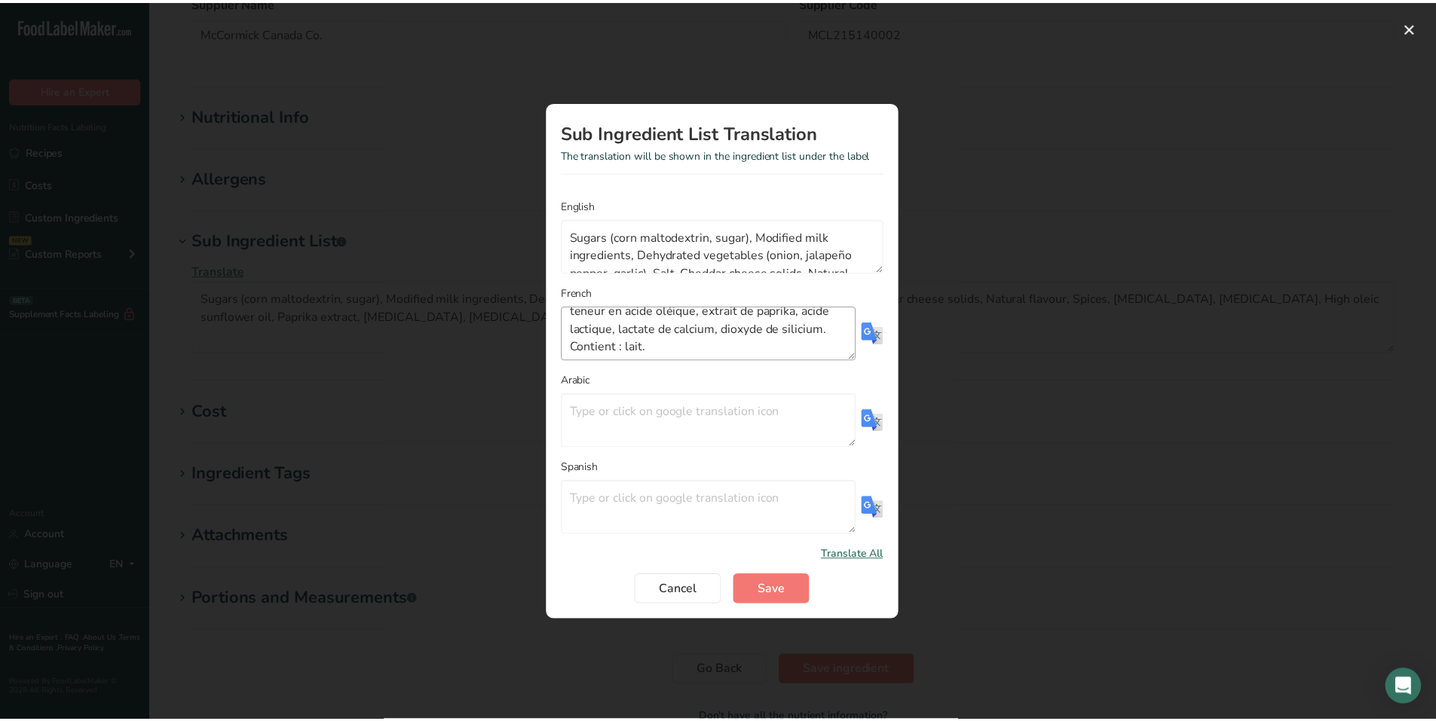
scroll to position [109, 0]
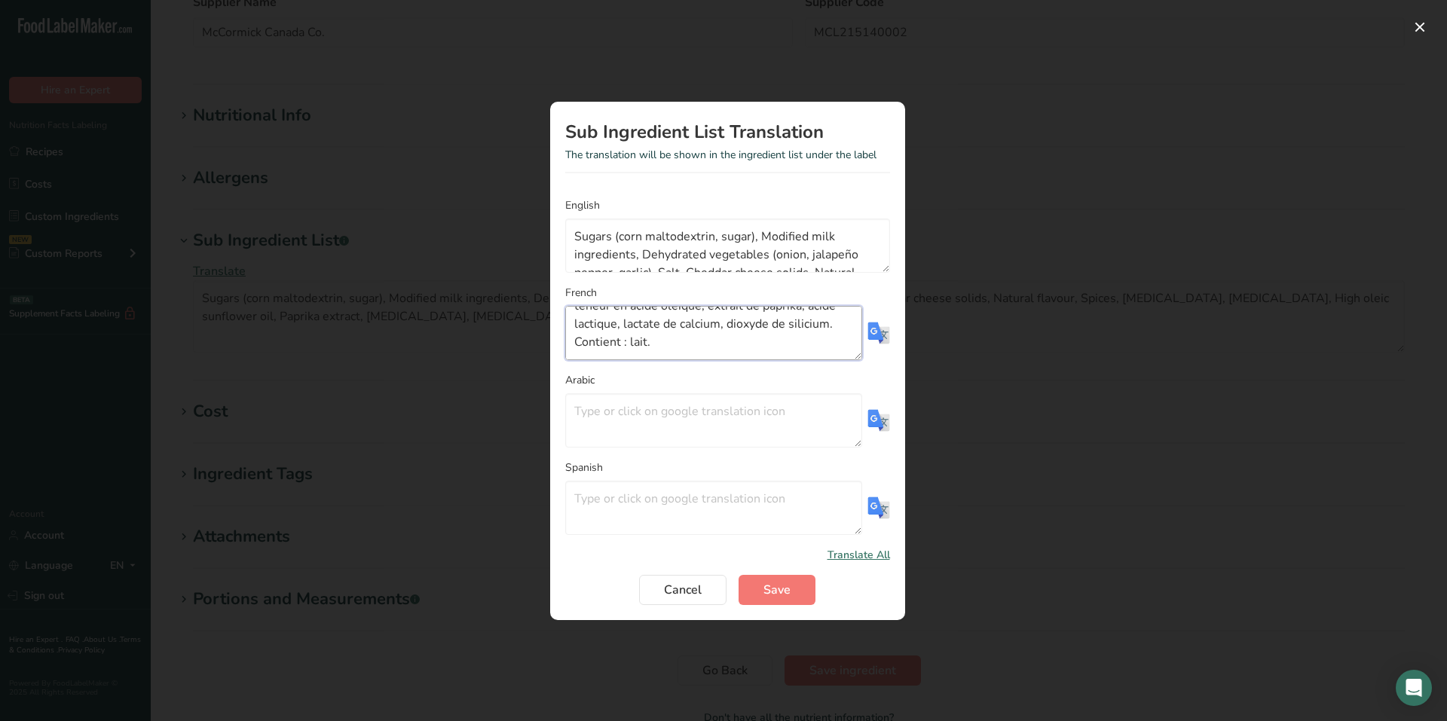
drag, startPoint x: 810, startPoint y: 338, endPoint x: 728, endPoint y: 343, distance: 82.3
click at [728, 343] on textarea "Sucres (maltodextrine de maïs, sucre), substances laitières modifiées, légumes …" at bounding box center [713, 333] width 297 height 54
type textarea "Sucres (maltodextrine de maïs, sucre), substances laitières modifiées, légumes …"
click at [767, 582] on span "Save" at bounding box center [777, 590] width 27 height 18
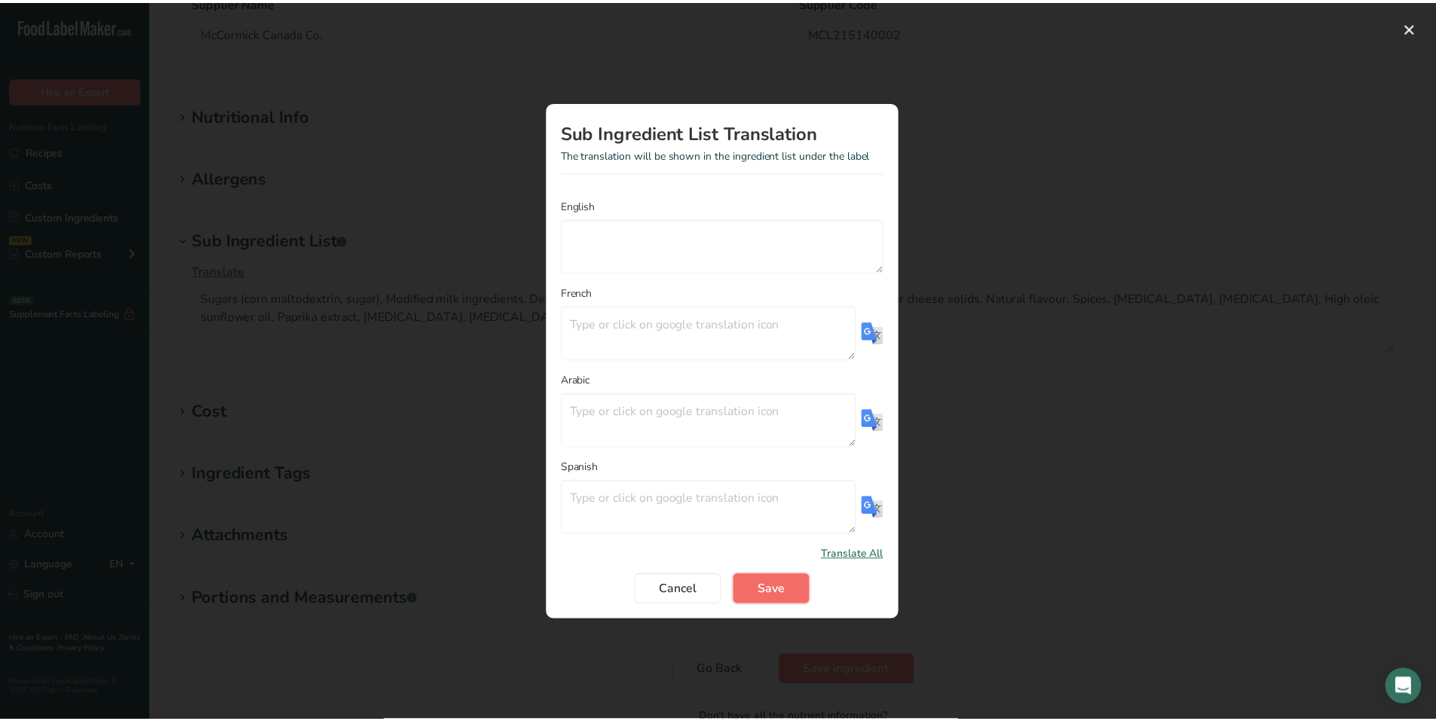
scroll to position [0, 0]
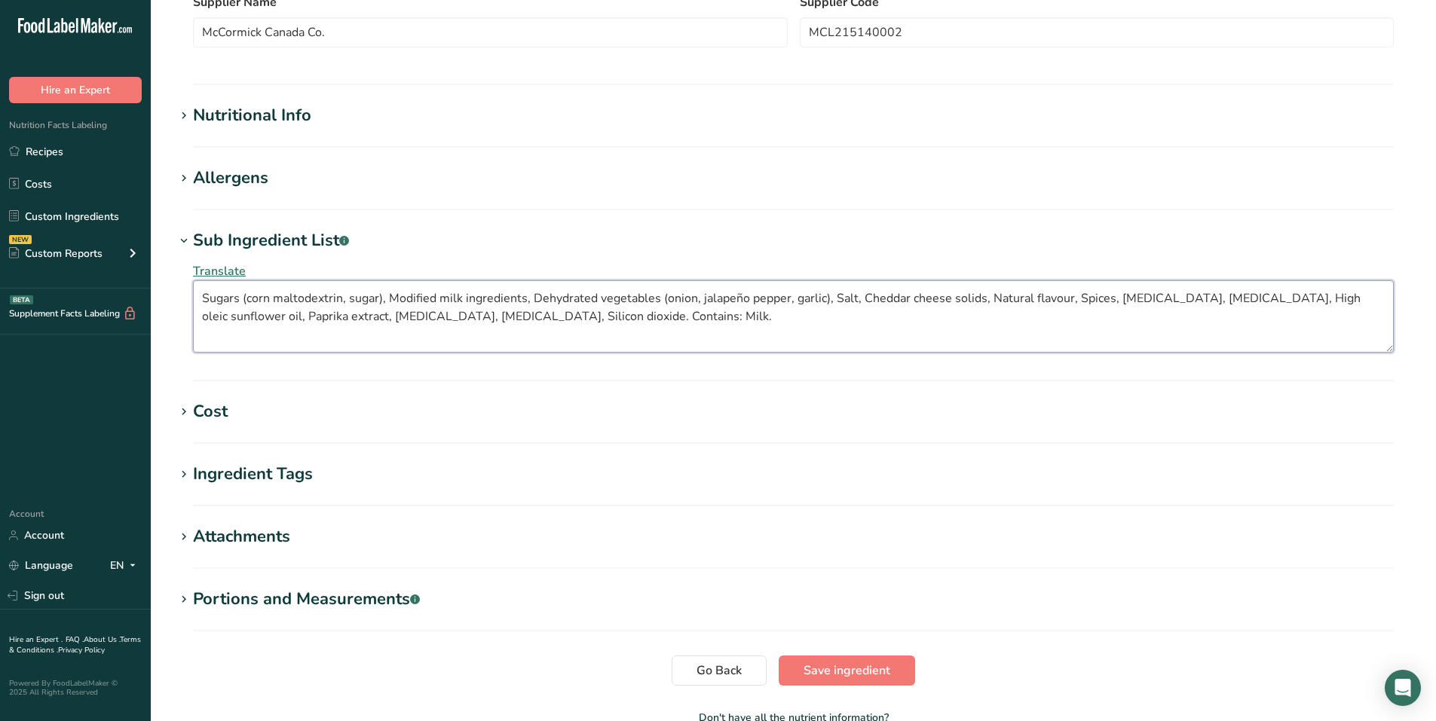
drag, startPoint x: 681, startPoint y: 320, endPoint x: 599, endPoint y: 317, distance: 81.5
click at [599, 317] on textarea "Sugars (corn maltodextrin, sugar), Modified milk ingredients, Dehydrated vegeta…" at bounding box center [793, 316] width 1201 height 72
type textarea "Sugars (corn maltodextrin, sugar), Modified milk ingredients, Dehydrated vegeta…"
click at [831, 669] on span "Save ingredient" at bounding box center [847, 671] width 87 height 18
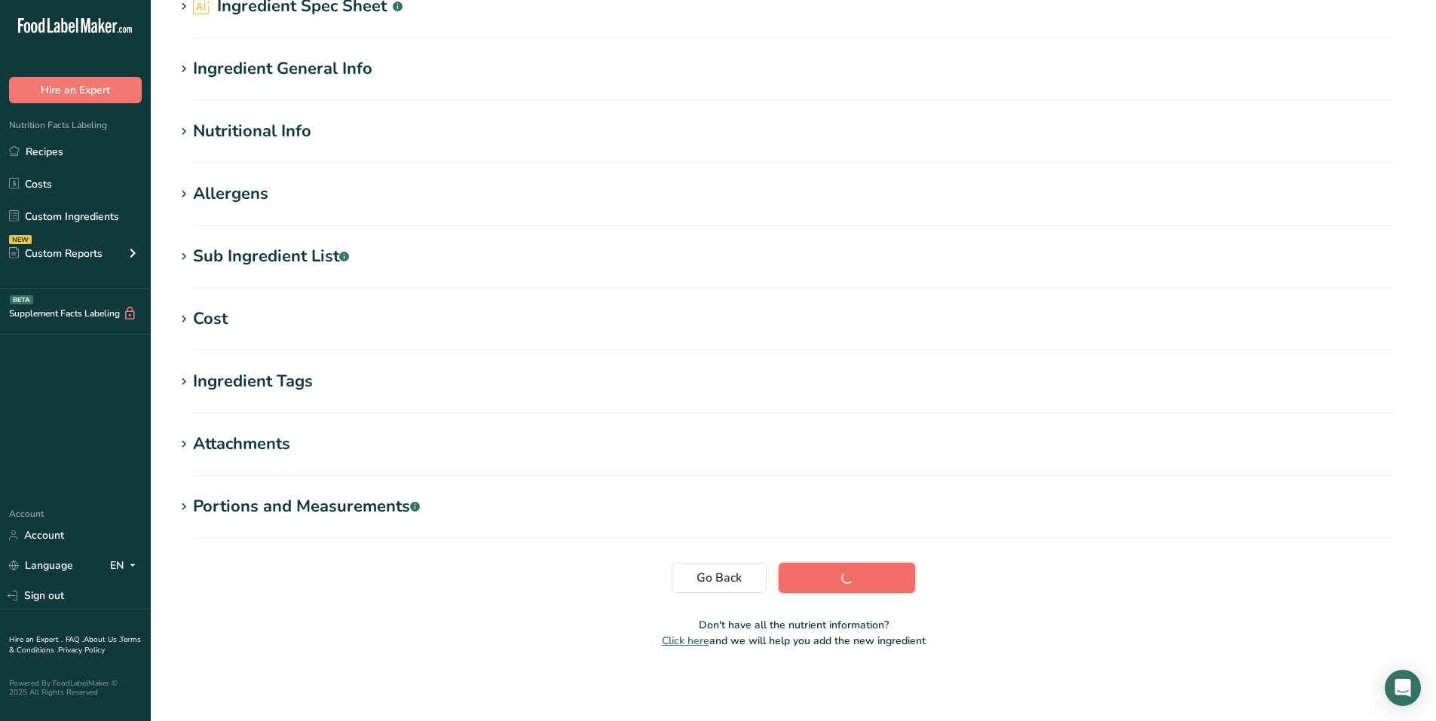
scroll to position [76, 0]
